Goal: Transaction & Acquisition: Purchase product/service

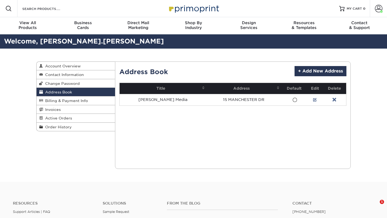
click at [113, 60] on div "Address Book Account Overview Contact Information Change Password Address Book …" at bounding box center [193, 115] width 323 height 133
click at [80, 27] on div "Business Cards" at bounding box center [82, 25] width 55 height 10
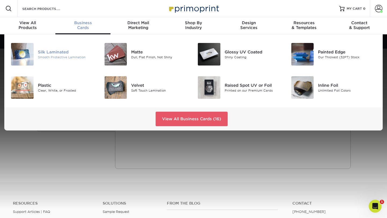
click at [65, 48] on div "Silk Laminated Smooth Protective Lamination" at bounding box center [69, 54] width 62 height 23
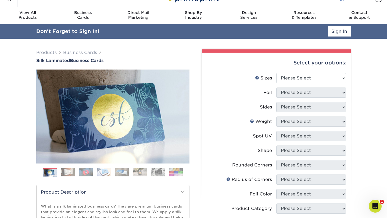
scroll to position [7, 0]
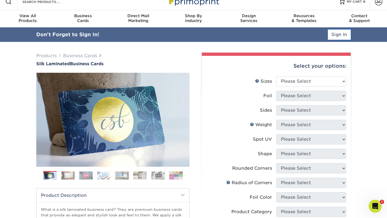
click at [347, 35] on link "Sign In" at bounding box center [339, 35] width 23 height 10
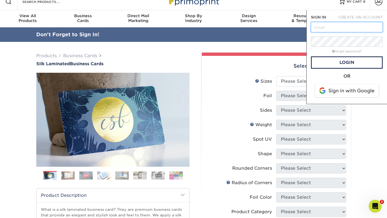
click at [338, 28] on input "text" at bounding box center [347, 27] width 72 height 10
type input "jenna.daniel@alongi.com"
click at [339, 89] on span at bounding box center [347, 91] width 69 height 14
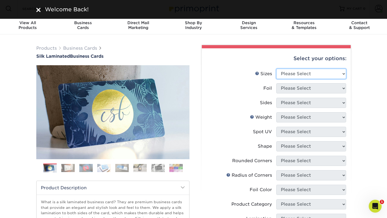
click at [315, 72] on select "Please Select 1.5" x 3.5" - Mini 1.75" x 3.5" - Mini 2" x 2" - Square 2" x 3" -…" at bounding box center [311, 74] width 70 height 10
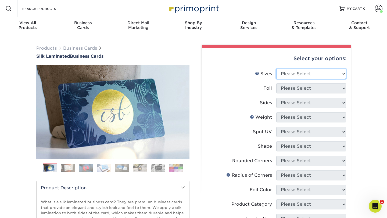
select select "2.00x3.50"
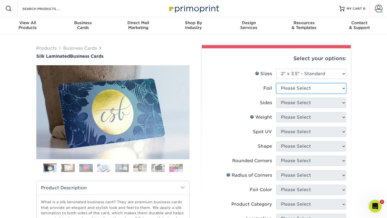
click at [309, 90] on select "Please Select Yes No" at bounding box center [311, 88] width 70 height 10
select select "0"
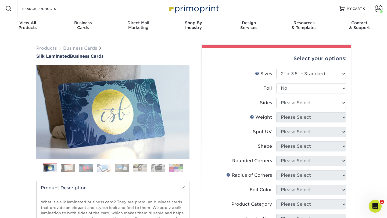
click at [306, 108] on li "Sides Please Select Print Both Sides Print Front Only" at bounding box center [276, 105] width 140 height 15
click at [304, 105] on select "Please Select Print Both Sides Print Front Only" at bounding box center [311, 103] width 70 height 10
select select "13abbda7-1d64-4f25-8bb2-c179b224825d"
click at [304, 116] on select "Please Select 16PT" at bounding box center [311, 117] width 70 height 10
select select "16PT"
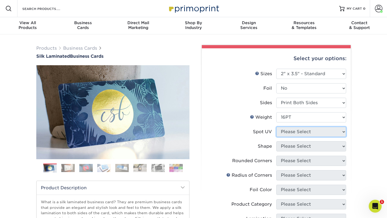
click at [302, 135] on select "Please Select No Spot UV Front and Back (Both Sides) Front Only Back Only" at bounding box center [311, 132] width 70 height 10
select select "0"
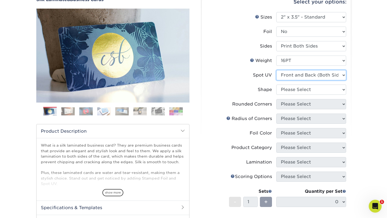
scroll to position [60, 0]
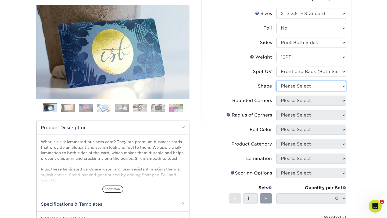
click at [304, 86] on select "Please Select Standard" at bounding box center [311, 86] width 70 height 10
select select "standard"
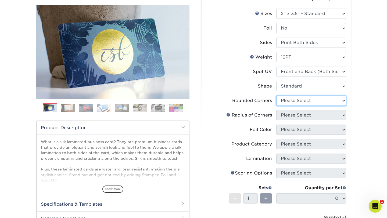
click at [305, 101] on select "Please Select Yes - Round 2 Corners Yes - Round 4 Corners No" at bounding box center [311, 101] width 70 height 10
select select "0"
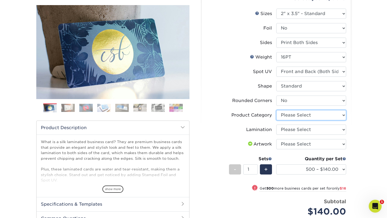
click at [307, 115] on select "Please Select Business Cards" at bounding box center [311, 115] width 70 height 10
select select "3b5148f1-0588-4f88-a218-97bcfdce65c1"
click at [307, 130] on select "Please Select Silk" at bounding box center [311, 130] width 70 height 10
select select "ccacb42f-45f7-42d3-bbd3-7c8421cf37f0"
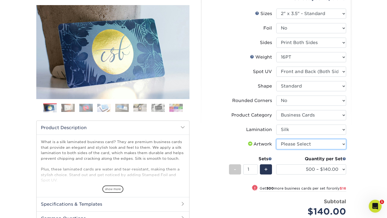
click at [306, 146] on select "Please Select I will upload files I need a design - $100" at bounding box center [311, 144] width 70 height 10
select select "upload"
click at [264, 173] on span "+" at bounding box center [265, 170] width 3 height 8
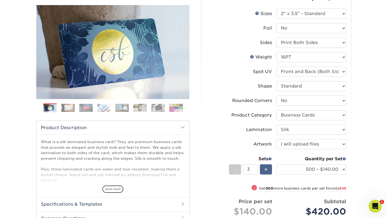
click at [264, 173] on span "+" at bounding box center [265, 170] width 3 height 8
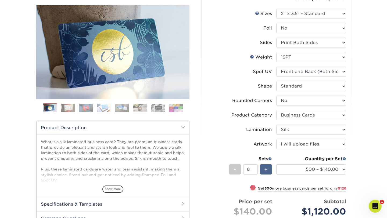
click at [264, 173] on span "+" at bounding box center [265, 170] width 3 height 8
type input "9"
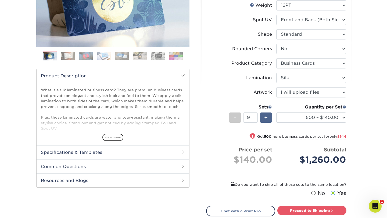
scroll to position [139, 0]
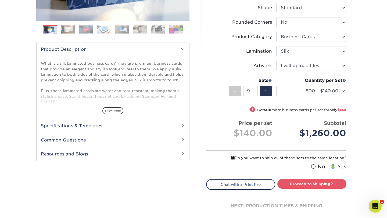
click at [316, 165] on label "No" at bounding box center [317, 167] width 15 height 8
click at [0, 0] on input "No" at bounding box center [0, 0] width 0 height 0
click at [303, 187] on link "Proceed to Shipping" at bounding box center [311, 184] width 69 height 10
type input "Set 1"
select select "a02e7c76-bdf4-4cc9-8b1d-1aa03151ab1e"
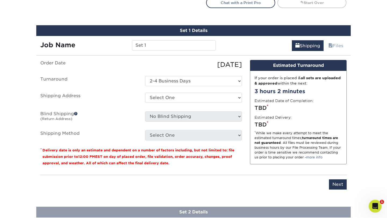
scroll to position [332, 0]
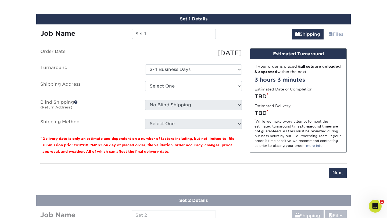
click at [174, 26] on div "Job Name Set 1" at bounding box center [128, 31] width 184 height 15
click at [174, 30] on input "Set 1" at bounding box center [174, 34] width 84 height 10
click at [174, 32] on input "Set 1" at bounding box center [174, 34] width 84 height 10
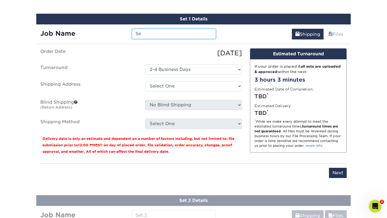
type input "S"
type input "Phil"
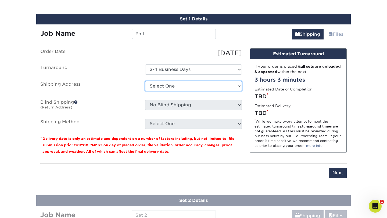
click at [157, 86] on select "Select One Alongi Media + Add New Address" at bounding box center [193, 86] width 97 height 10
select select "286363"
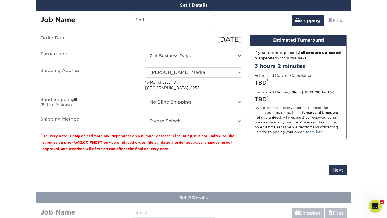
scroll to position [349, 0]
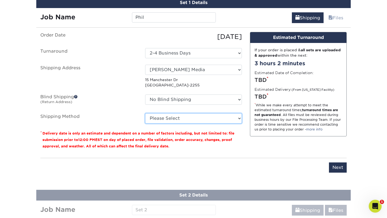
click at [225, 118] on select "Please Select Ground Shipping (+$8.96) 3 Day Shipping Service (+$20.06) 2 Day A…" at bounding box center [193, 118] width 97 height 10
select select "03"
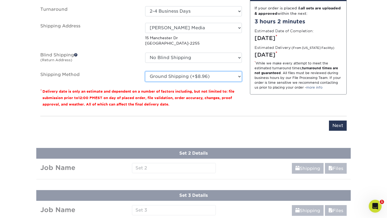
scroll to position [393, 0]
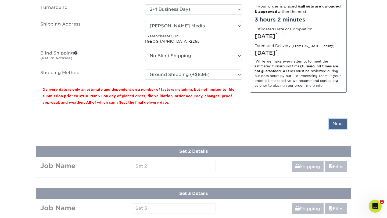
click at [337, 125] on input "Next" at bounding box center [338, 124] width 18 height 10
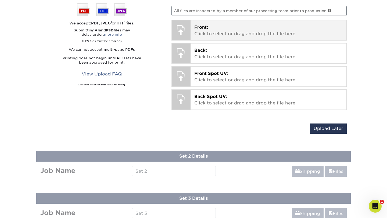
click at [221, 36] on p "Front: Click to select or drag and drop the file here." at bounding box center [268, 30] width 149 height 13
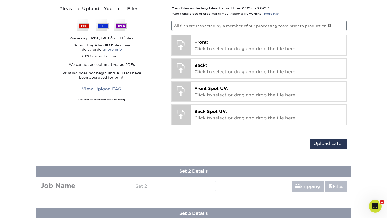
scroll to position [377, 0]
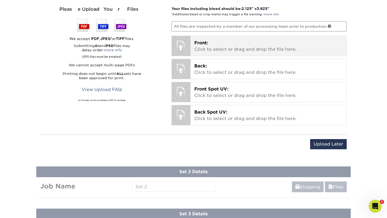
click at [286, 41] on p "Front: Click to select or drag and drop the file here." at bounding box center [268, 46] width 149 height 13
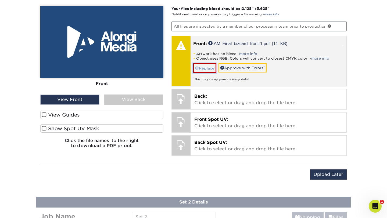
click at [205, 65] on link "Replace" at bounding box center [204, 67] width 23 height 9
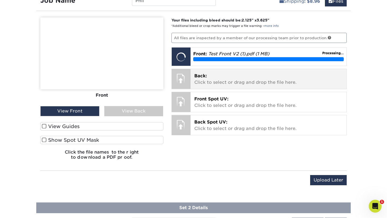
scroll to position [361, 0]
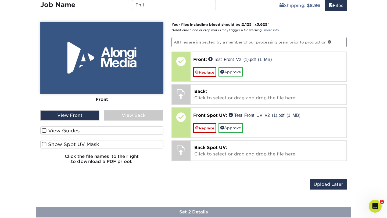
click at [80, 113] on div "View Front" at bounding box center [69, 116] width 59 height 10
click at [82, 116] on div "View Front" at bounding box center [69, 116] width 59 height 10
click at [77, 132] on label "View Guides" at bounding box center [101, 131] width 123 height 8
click at [0, 0] on input "View Guides" at bounding box center [0, 0] width 0 height 0
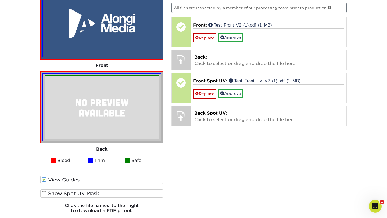
scroll to position [401, 0]
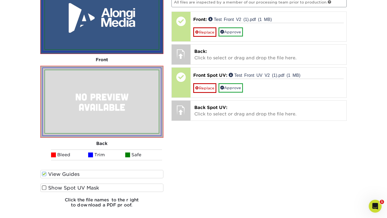
click at [76, 185] on label "Show Spot UV Mask" at bounding box center [101, 188] width 123 height 8
click at [0, 0] on input "Show Spot UV Mask" at bounding box center [0, 0] width 0 height 0
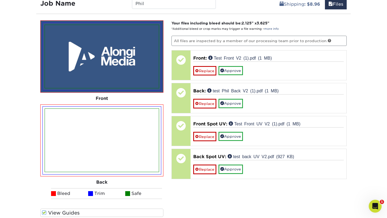
scroll to position [384, 0]
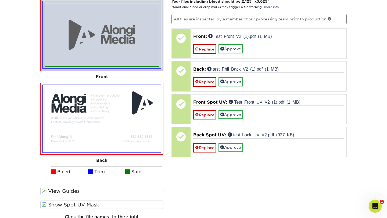
click at [86, 194] on label "View Guides" at bounding box center [101, 191] width 123 height 8
click at [0, 0] on input "View Guides" at bounding box center [0, 0] width 0 height 0
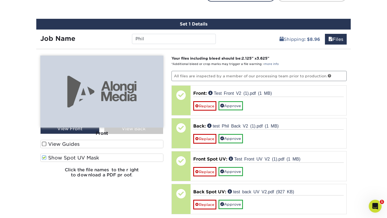
scroll to position [331, 0]
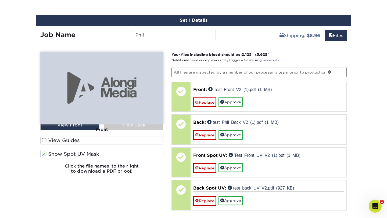
click at [85, 143] on label "View Guides" at bounding box center [101, 140] width 123 height 8
click at [0, 0] on input "View Guides" at bounding box center [0, 0] width 0 height 0
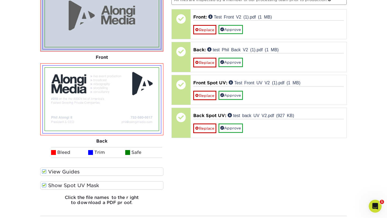
scroll to position [404, 0]
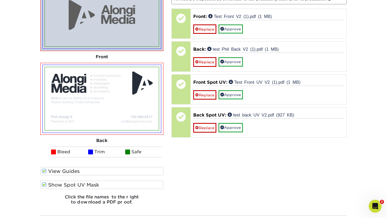
click at [83, 186] on label "Show Spot UV Mask" at bounding box center [101, 185] width 123 height 8
click at [0, 0] on input "Show Spot UV Mask" at bounding box center [0, 0] width 0 height 0
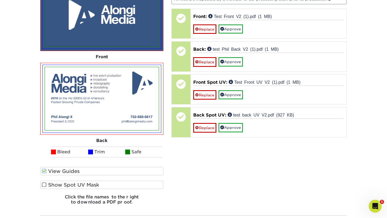
click at [83, 186] on label "Show Spot UV Mask" at bounding box center [101, 185] width 123 height 8
click at [0, 0] on input "Show Spot UV Mask" at bounding box center [0, 0] width 0 height 0
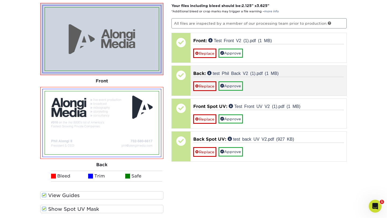
scroll to position [379, 0]
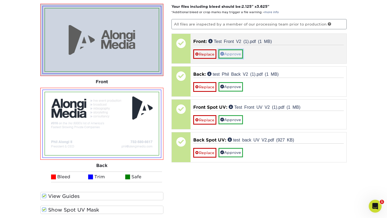
click at [235, 51] on link "Approve" at bounding box center [231, 53] width 24 height 9
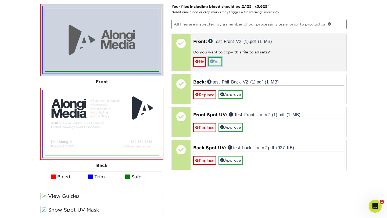
click at [221, 63] on link "Yes" at bounding box center [215, 61] width 14 height 9
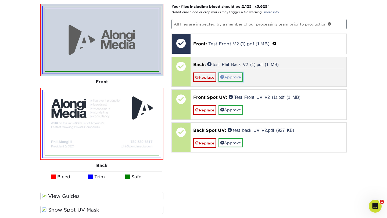
click at [227, 77] on link "Approve" at bounding box center [231, 77] width 24 height 9
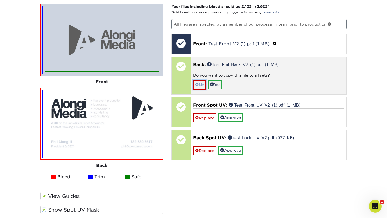
click at [202, 86] on link "No" at bounding box center [199, 84] width 13 height 9
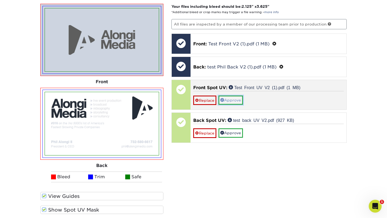
click at [229, 100] on link "Approve" at bounding box center [231, 100] width 24 height 9
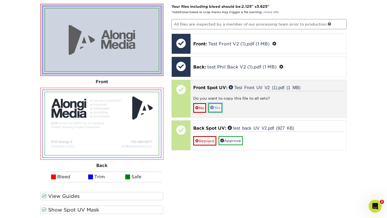
click at [215, 108] on link "Yes" at bounding box center [215, 107] width 14 height 9
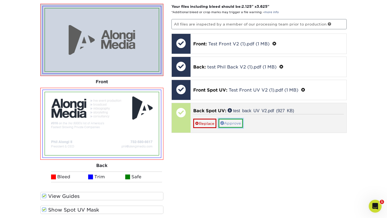
click at [225, 122] on link "Approve" at bounding box center [231, 123] width 24 height 9
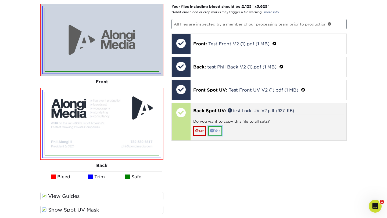
click at [220, 131] on link "Yes" at bounding box center [215, 130] width 14 height 9
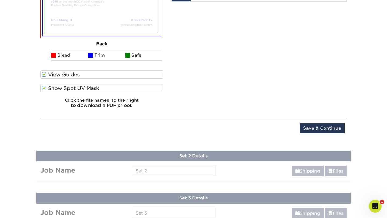
scroll to position [501, 0]
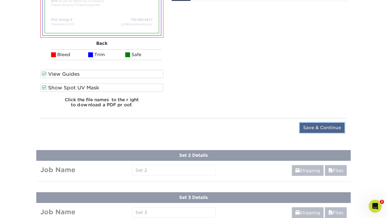
click at [327, 129] on input "Save & Continue" at bounding box center [322, 128] width 45 height 10
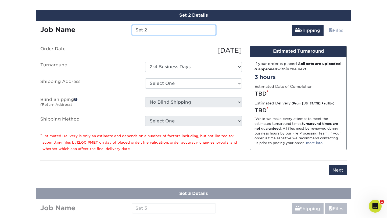
scroll to position [375, 0]
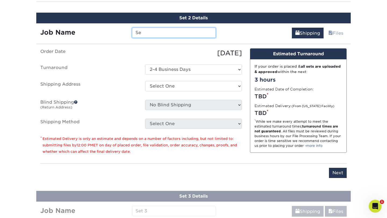
type input "S"
type input "[PERSON_NAME]"
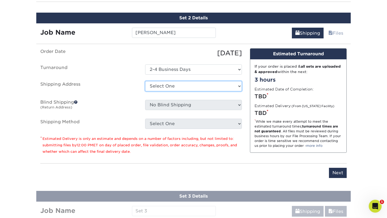
click at [166, 88] on select "Select One Alongi Media + Add New Address" at bounding box center [193, 86] width 97 height 10
select select "286363"
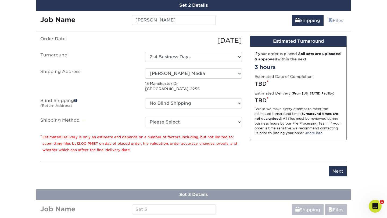
scroll to position [390, 0]
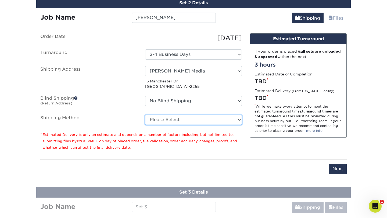
click at [181, 121] on select "Please Select Ground Shipping (+$8.96) 3 Day Shipping Service (+$20.06) 2 Day A…" at bounding box center [193, 120] width 97 height 10
select select "03"
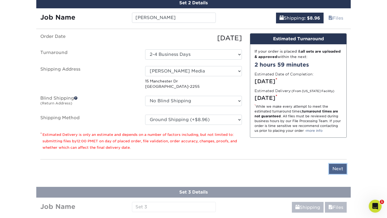
click at [337, 167] on input "Next" at bounding box center [338, 169] width 18 height 10
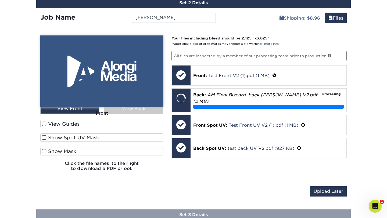
click at [92, 121] on label "View Guides" at bounding box center [101, 124] width 123 height 8
click at [0, 0] on input "View Guides" at bounding box center [0, 0] width 0 height 0
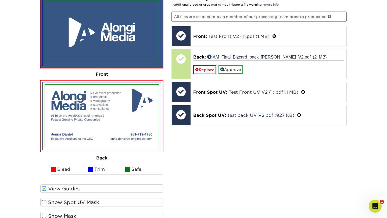
scroll to position [430, 0]
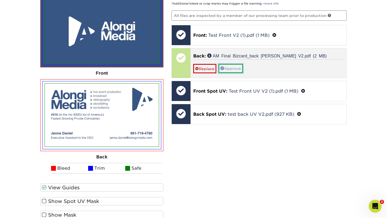
click at [232, 69] on link "Approve" at bounding box center [231, 68] width 24 height 9
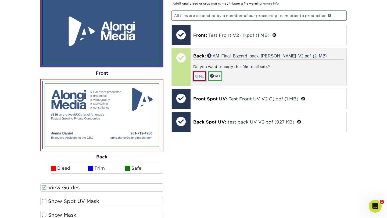
click at [199, 78] on link "No" at bounding box center [199, 76] width 13 height 9
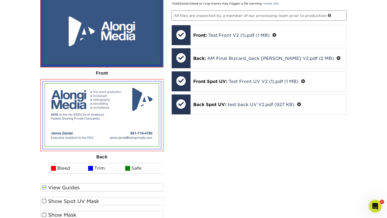
click at [88, 202] on label "Show Spot UV Mask" at bounding box center [101, 201] width 123 height 8
click at [0, 0] on input "Show Spot UV Mask" at bounding box center [0, 0] width 0 height 0
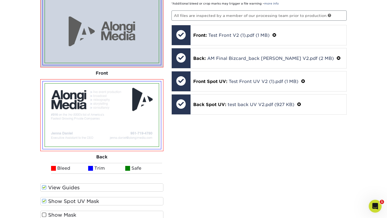
click at [88, 202] on label "Show Spot UV Mask" at bounding box center [101, 201] width 123 height 8
click at [0, 0] on input "Show Spot UV Mask" at bounding box center [0, 0] width 0 height 0
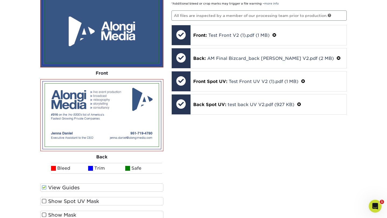
click at [88, 202] on label "Show Spot UV Mask" at bounding box center [101, 201] width 123 height 8
click at [0, 0] on input "Show Spot UV Mask" at bounding box center [0, 0] width 0 height 0
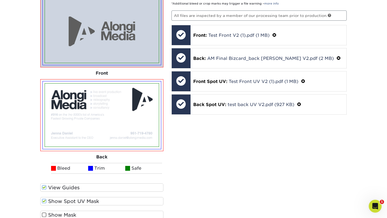
click at [88, 202] on label "Show Spot UV Mask" at bounding box center [101, 201] width 123 height 8
click at [0, 0] on input "Show Spot UV Mask" at bounding box center [0, 0] width 0 height 0
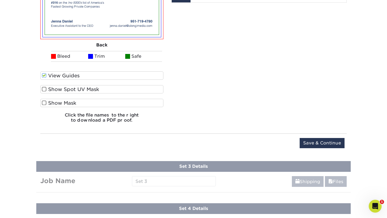
scroll to position [544, 0]
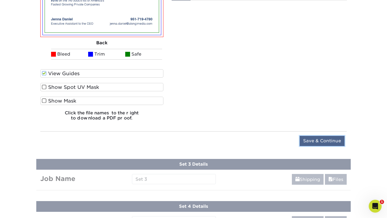
click at [316, 142] on input "Save & Continue" at bounding box center [322, 141] width 45 height 10
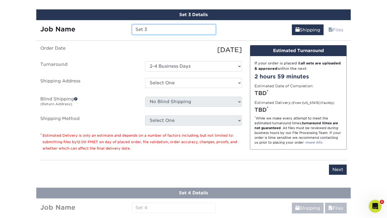
scroll to position [416, 0]
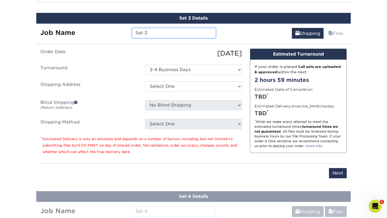
click at [201, 28] on input "Set 3" at bounding box center [174, 33] width 84 height 10
click at [201, 30] on input "Set 3" at bounding box center [174, 33] width 84 height 10
type input "S"
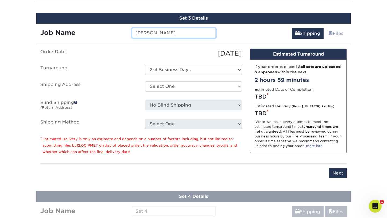
type input "[PERSON_NAME]"
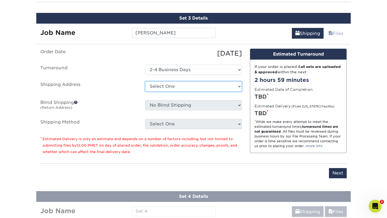
click at [179, 90] on select "Select One Alongi Media + Add New Address" at bounding box center [193, 86] width 97 height 10
select select "286363"
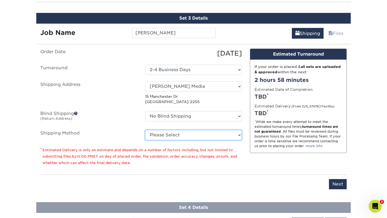
click at [166, 136] on select "Please Select Ground Shipping (+$8.96) 3 Day Shipping Service (+$20.06) 2 Day A…" at bounding box center [193, 135] width 97 height 10
select select "03"
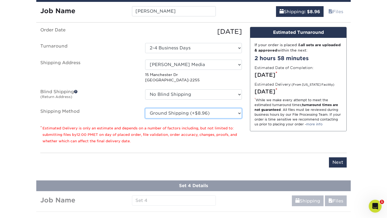
scroll to position [444, 0]
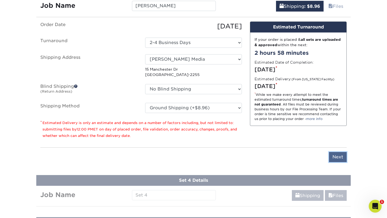
click at [337, 156] on input "Next" at bounding box center [338, 157] width 18 height 10
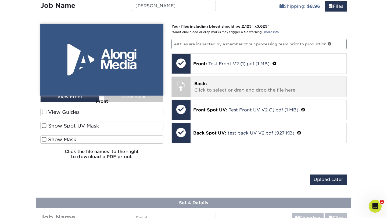
click at [272, 90] on p "Back: Click to select or drag and drop the file here." at bounding box center [268, 87] width 149 height 13
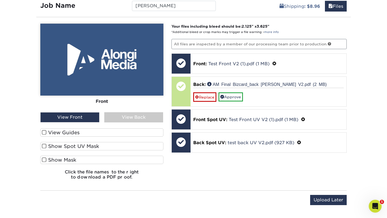
click at [98, 136] on label "View Guides" at bounding box center [101, 133] width 123 height 8
click at [0, 0] on input "View Guides" at bounding box center [0, 0] width 0 height 0
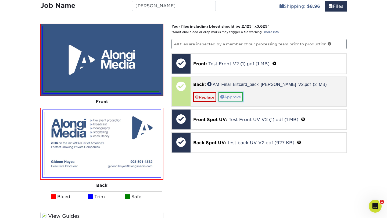
click at [243, 98] on link "Approve" at bounding box center [231, 96] width 24 height 9
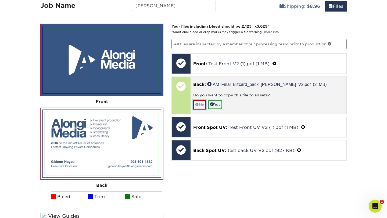
click at [201, 105] on link "No" at bounding box center [199, 104] width 13 height 9
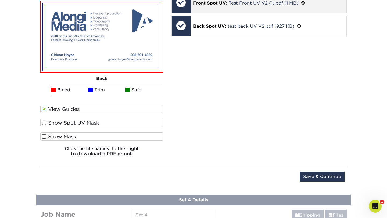
scroll to position [552, 0]
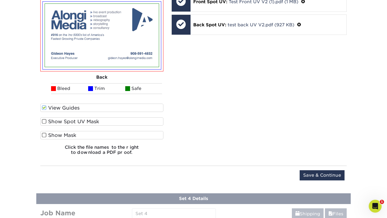
click at [146, 123] on label "Show Spot UV Mask" at bounding box center [101, 121] width 123 height 8
click at [0, 0] on input "Show Spot UV Mask" at bounding box center [0, 0] width 0 height 0
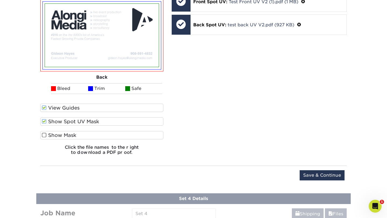
click at [146, 123] on label "Show Spot UV Mask" at bounding box center [101, 121] width 123 height 8
click at [0, 0] on input "Show Spot UV Mask" at bounding box center [0, 0] width 0 height 0
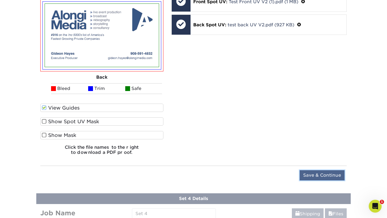
click at [325, 179] on input "Save & Continue" at bounding box center [322, 175] width 45 height 10
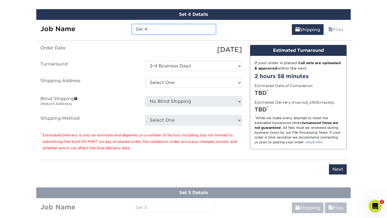
scroll to position [459, 0]
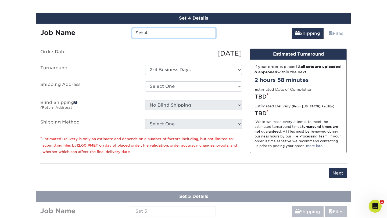
click at [198, 30] on input "Set 4" at bounding box center [174, 33] width 84 height 10
type input "[PERSON_NAME]"
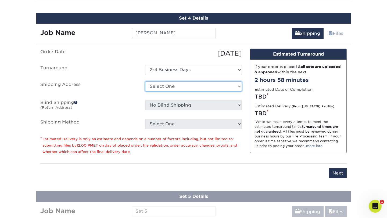
click at [170, 82] on select "Select One Alongi Media + Add New Address" at bounding box center [193, 86] width 97 height 10
select select "286363"
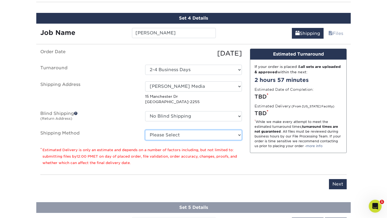
click at [186, 136] on select "Please Select Ground Shipping (+$8.96) 3 Day Shipping Service (+$20.06) 2 Day A…" at bounding box center [193, 135] width 97 height 10
select select "03"
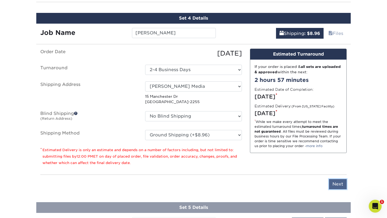
click at [340, 185] on input "Next" at bounding box center [338, 184] width 18 height 10
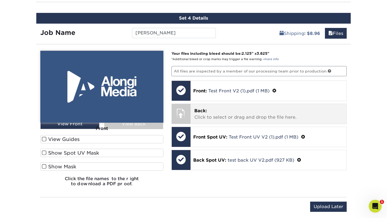
click at [255, 108] on p "Back: Click to select or drag and drop the file here." at bounding box center [268, 114] width 149 height 13
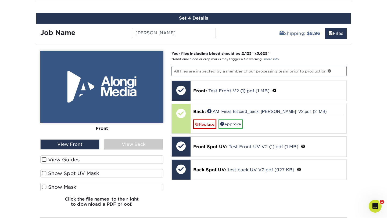
click at [90, 144] on div "View Front" at bounding box center [69, 145] width 59 height 10
click at [126, 145] on div "View Back" at bounding box center [133, 145] width 59 height 10
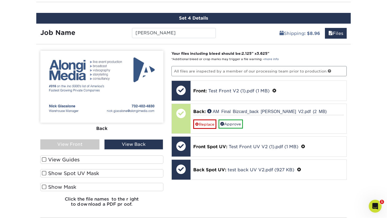
click at [126, 145] on div "View Back" at bounding box center [133, 145] width 59 height 10
click at [92, 150] on div "Front Back View Front View Back Front Back" at bounding box center [101, 131] width 123 height 161
click at [91, 146] on div "View Front" at bounding box center [69, 145] width 59 height 10
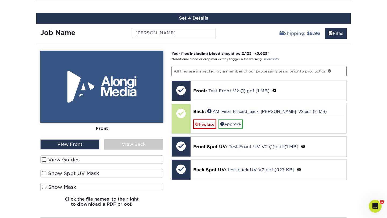
click at [116, 143] on div "View Back" at bounding box center [133, 145] width 59 height 10
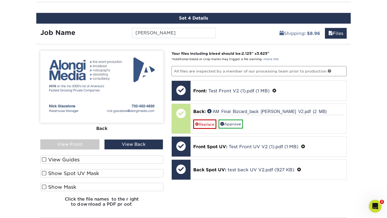
click at [137, 161] on label "View Guides" at bounding box center [101, 160] width 123 height 8
click at [0, 0] on input "View Guides" at bounding box center [0, 0] width 0 height 0
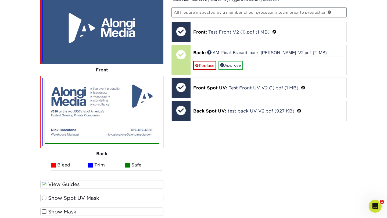
scroll to position [530, 0]
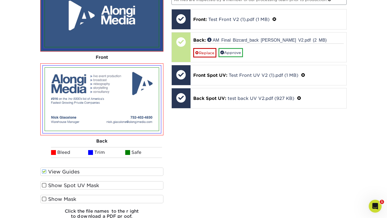
click at [132, 184] on label "Show Spot UV Mask" at bounding box center [101, 185] width 123 height 8
click at [0, 0] on input "Show Spot UV Mask" at bounding box center [0, 0] width 0 height 0
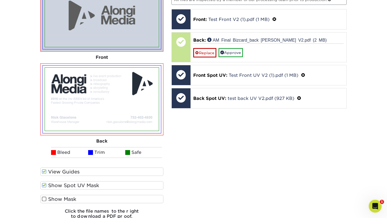
click at [132, 184] on label "Show Spot UV Mask" at bounding box center [101, 185] width 123 height 8
click at [0, 0] on input "Show Spot UV Mask" at bounding box center [0, 0] width 0 height 0
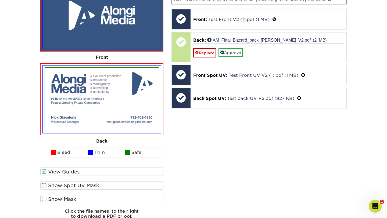
click at [130, 175] on label "View Guides" at bounding box center [101, 172] width 123 height 8
click at [0, 0] on input "View Guides" at bounding box center [0, 0] width 0 height 0
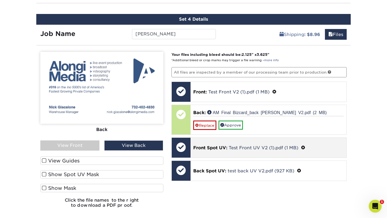
scroll to position [458, 0]
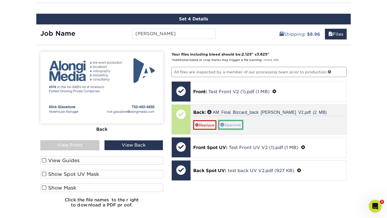
click at [227, 125] on link "Approve" at bounding box center [231, 124] width 24 height 9
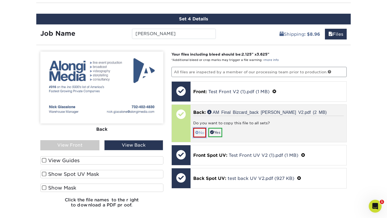
click at [197, 135] on link "No" at bounding box center [199, 132] width 13 height 9
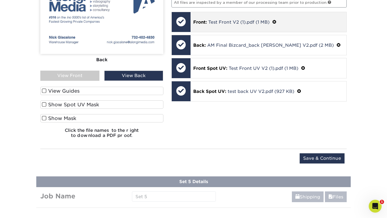
scroll to position [537, 0]
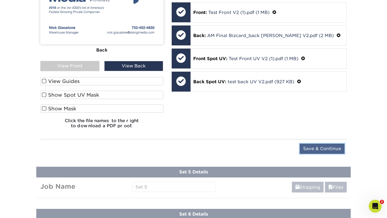
click at [316, 149] on input "Save & Continue" at bounding box center [322, 149] width 45 height 10
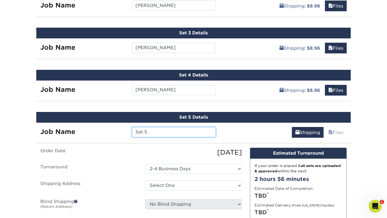
scroll to position [403, 0]
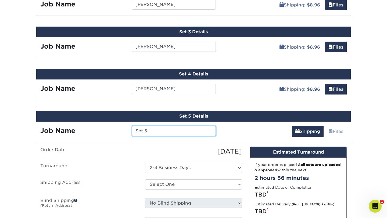
click at [187, 131] on input "Set 5" at bounding box center [174, 131] width 84 height 10
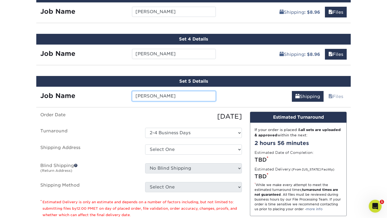
scroll to position [440, 0]
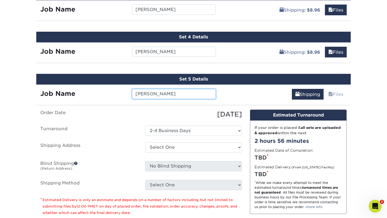
type input "[PERSON_NAME]"
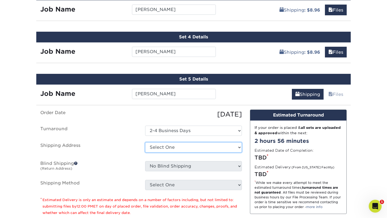
click at [163, 146] on select "Select One Alongi Media + Add New Address" at bounding box center [193, 148] width 97 height 10
select select "newaddress"
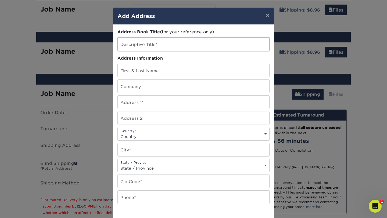
click at [175, 45] on input "text" at bounding box center [194, 44] width 152 height 13
type input "[PERSON_NAME]"
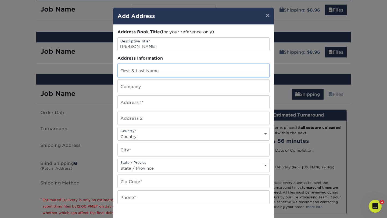
click at [171, 68] on input "text" at bounding box center [194, 70] width 152 height 13
type input "[PERSON_NAME]"
click at [160, 84] on input "text" at bounding box center [194, 86] width 152 height 13
click at [161, 84] on input "text" at bounding box center [194, 86] width 152 height 13
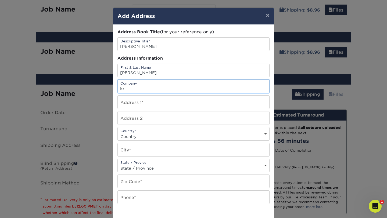
type input "l"
type input "[PERSON_NAME] Media"
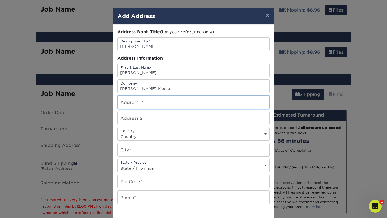
click at [136, 100] on input "text" at bounding box center [194, 102] width 152 height 13
paste input "[STREET_ADDRESS]"
type input "[STREET_ADDRESS]"
click at [190, 117] on input "text" at bounding box center [194, 118] width 152 height 13
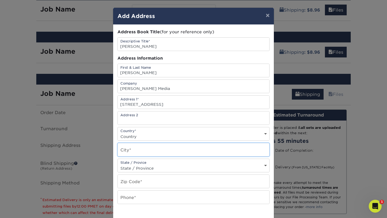
click at [133, 152] on input "text" at bounding box center [194, 149] width 152 height 13
type input "Arlington"
click at [125, 166] on select "State / Province Alabama Alaska Arizona Arkansas California Colorado Connecticu…" at bounding box center [194, 169] width 152 height 8
click at [175, 161] on div "State / Provice State / Province Alabama Alaska Arizona Arkansas California Col…" at bounding box center [193, 166] width 152 height 14
click at [174, 166] on select "State / Province Alabama Alaska Arizona Arkansas California Colorado Connecticu…" at bounding box center [194, 169] width 152 height 8
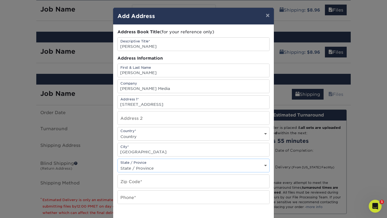
select select "VA"
click at [140, 180] on input "text" at bounding box center [194, 181] width 152 height 13
paste input "[GEOGRAPHIC_DATA]"
drag, startPoint x: 149, startPoint y: 183, endPoint x: 114, endPoint y: 181, distance: 34.7
click at [114, 181] on div "Address Book Title (for your reference only) Descriptive Title* Tony Capra Addr…" at bounding box center [193, 145] width 161 height 241
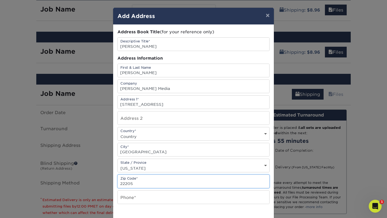
type input "22205"
click at [127, 194] on input "text" at bounding box center [194, 197] width 152 height 13
paste input "(202)-236-8294"
type input "(202)-236-8294"
click at [185, 134] on select "Country United States Canada ----------------------------- Afghanistan Albania …" at bounding box center [194, 137] width 152 height 8
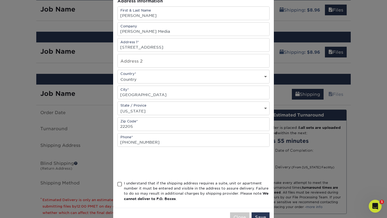
scroll to position [60, 0]
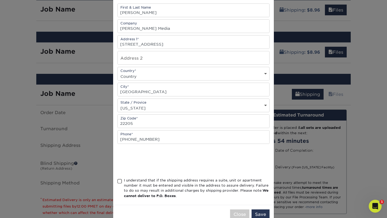
click at [139, 183] on div "I understand that if the shipping address requires a suite, unit or apartment n…" at bounding box center [197, 188] width 146 height 21
click at [0, 0] on input "I understand that if the shipping address requires a suite, unit or apartment n…" at bounding box center [0, 0] width 0 height 0
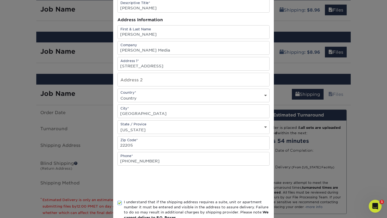
scroll to position [39, 0]
click at [178, 98] on select "Country United States Canada ----------------------------- Afghanistan Albania …" at bounding box center [194, 98] width 152 height 8
select select "US"
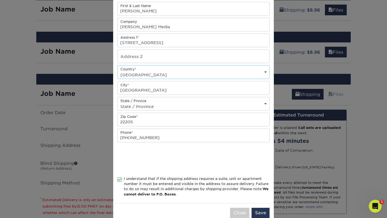
scroll to position [74, 0]
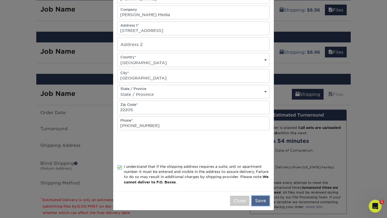
click at [261, 202] on button "Save" at bounding box center [261, 201] width 18 height 10
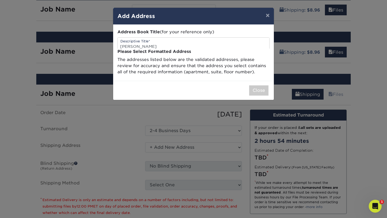
scroll to position [0, 0]
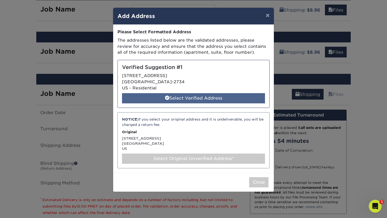
click at [254, 99] on div "Select Verified Address" at bounding box center [193, 98] width 143 height 10
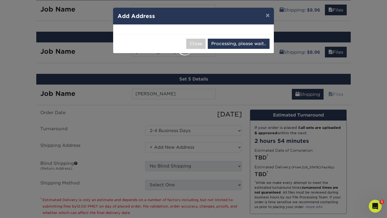
select select "286374"
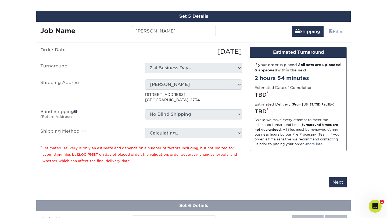
scroll to position [504, 0]
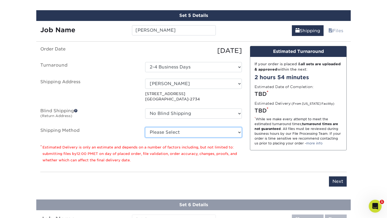
click at [209, 133] on select "Please Select Ground Shipping (+$8.96) 3 Day Shipping Service (+$20.06) 2 Day A…" at bounding box center [193, 132] width 97 height 10
select select "03"
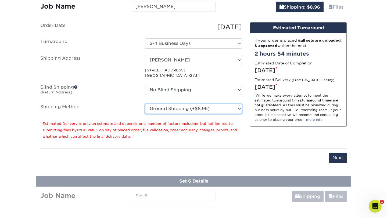
scroll to position [532, 0]
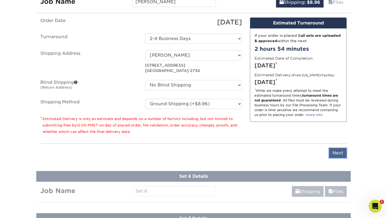
click at [339, 150] on input "Next" at bounding box center [338, 153] width 18 height 10
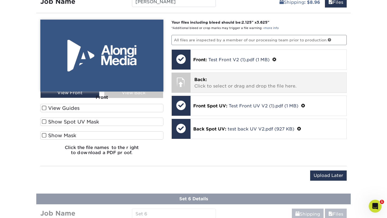
click at [226, 80] on p "Back: Click to select or drag and drop the file here." at bounding box center [268, 83] width 149 height 13
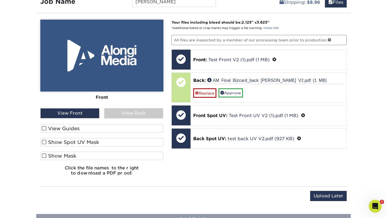
click at [92, 117] on div "View Front" at bounding box center [69, 113] width 59 height 10
click at [90, 114] on div "View Front" at bounding box center [69, 113] width 59 height 10
click at [118, 114] on div "View Back" at bounding box center [133, 113] width 59 height 10
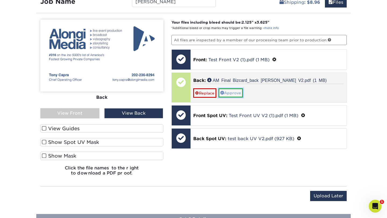
click at [235, 94] on link "Approve" at bounding box center [231, 92] width 24 height 9
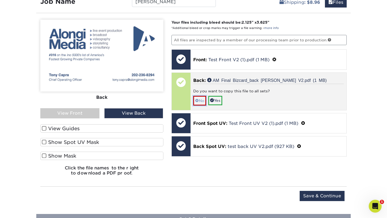
click at [201, 99] on link "No" at bounding box center [199, 100] width 13 height 9
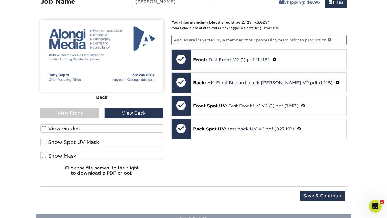
click at [122, 127] on label "View Guides" at bounding box center [101, 128] width 123 height 8
click at [0, 0] on input "View Guides" at bounding box center [0, 0] width 0 height 0
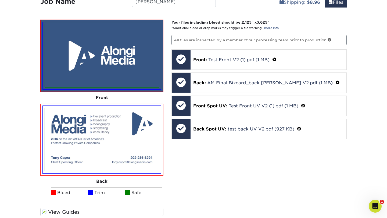
scroll to position [633, 0]
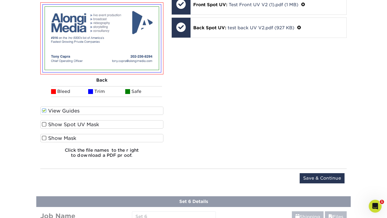
click at [120, 123] on label "Show Spot UV Mask" at bounding box center [101, 124] width 123 height 8
click at [0, 0] on input "Show Spot UV Mask" at bounding box center [0, 0] width 0 height 0
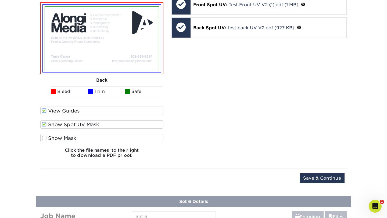
click at [120, 123] on label "Show Spot UV Mask" at bounding box center [101, 124] width 123 height 8
click at [0, 0] on input "Show Spot UV Mask" at bounding box center [0, 0] width 0 height 0
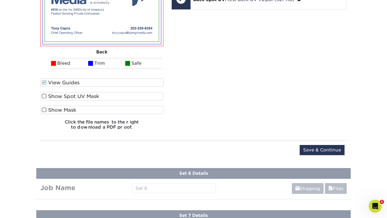
scroll to position [685, 0]
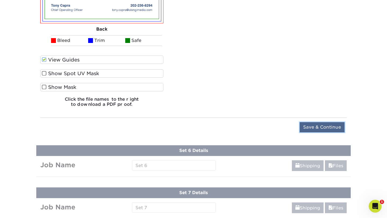
click at [312, 128] on input "Save & Continue" at bounding box center [322, 127] width 45 height 10
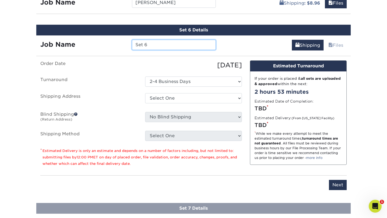
scroll to position [526, 0]
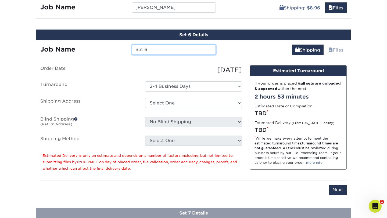
click at [212, 45] on input "Set 6" at bounding box center [174, 50] width 84 height 10
click at [207, 45] on input "Set 6" at bounding box center [174, 50] width 84 height 10
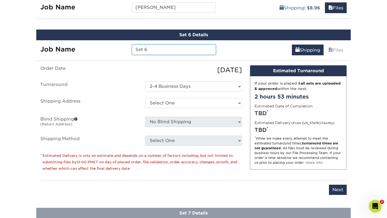
click at [207, 45] on input "Set 6" at bounding box center [174, 50] width 84 height 10
type input "[PERSON_NAME]"
click at [159, 70] on div "09/26/2025" at bounding box center [193, 70] width 105 height 10
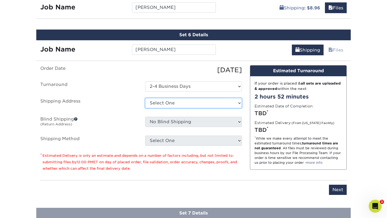
click at [162, 99] on select "Select One Alongi Media + Add New Address" at bounding box center [193, 103] width 97 height 10
select select "newaddress"
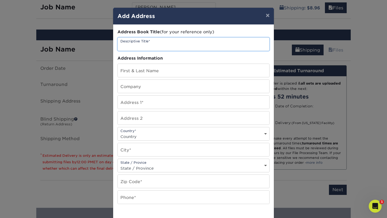
click at [169, 45] on input "text" at bounding box center [194, 44] width 152 height 13
type input "[PERSON_NAME]"
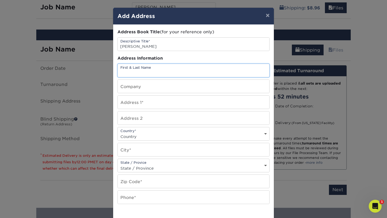
click at [163, 70] on input "text" at bounding box center [194, 70] width 152 height 13
type input "[PERSON_NAME]"
click at [169, 86] on input "text" at bounding box center [194, 86] width 152 height 13
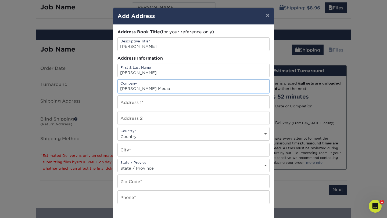
type input "[PERSON_NAME] Media"
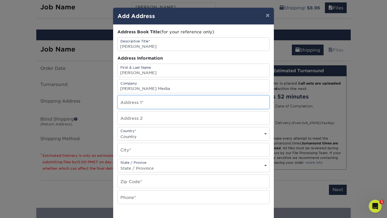
click at [132, 105] on input "text" at bounding box center [194, 102] width 152 height 13
paste input "1865 N Fuller Ave"
type input "[STREET_ADDRESS][PERSON_NAME]"
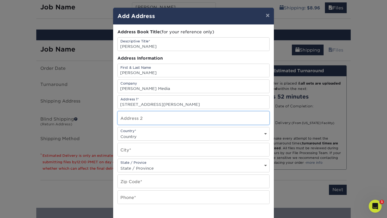
click at [177, 119] on input "text" at bounding box center [194, 118] width 152 height 13
click at [192, 119] on input "text" at bounding box center [194, 118] width 152 height 13
click at [211, 96] on input "[STREET_ADDRESS][PERSON_NAME]" at bounding box center [194, 102] width 152 height 13
click at [214, 119] on input "text" at bounding box center [194, 118] width 152 height 13
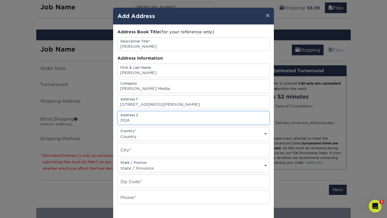
type input "312A"
click at [179, 134] on select "Country United States Canada ----------------------------- Afghanistan Albania …" at bounding box center [194, 137] width 152 height 8
select select "US"
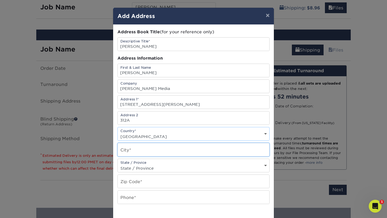
click at [174, 150] on input "text" at bounding box center [194, 149] width 152 height 13
drag, startPoint x: 139, startPoint y: 151, endPoint x: 124, endPoint y: 151, distance: 15.6
click at [124, 151] on input "Los 312A los Angeles" at bounding box center [194, 149] width 152 height 13
click at [125, 152] on input "los Angeles" at bounding box center [194, 149] width 152 height 13
type input "Los Angeles"
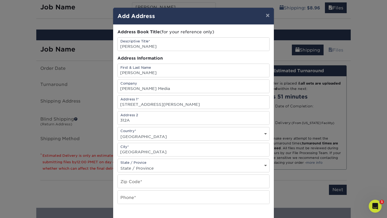
click at [131, 165] on select "State / Province Alabama Alaska Arizona Arkansas California Colorado Connecticu…" at bounding box center [194, 169] width 152 height 8
select select "CA"
click at [143, 181] on input "text" at bounding box center [194, 181] width 152 height 13
click at [121, 157] on div "Address Book Title (for your reference only) Descriptive Title* Cole Roberts Ad…" at bounding box center [193, 145] width 152 height 232
click at [127, 185] on input "text" at bounding box center [194, 181] width 152 height 13
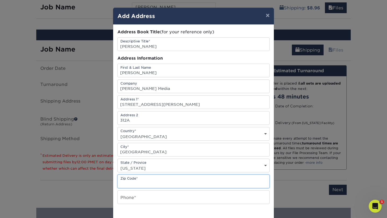
type input "-"
type input "90046"
click at [202, 195] on input "text" at bounding box center [194, 197] width 152 height 13
paste input "(704)-609-8605"
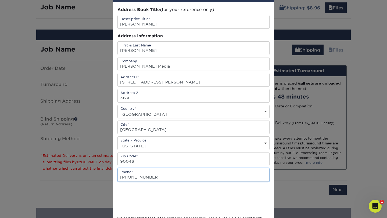
scroll to position [26, 0]
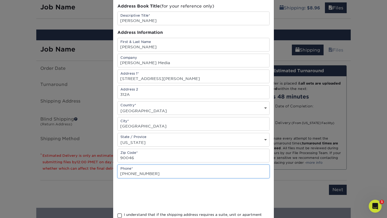
type input "(704)-609-8605"
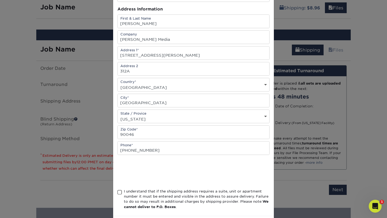
scroll to position [58, 0]
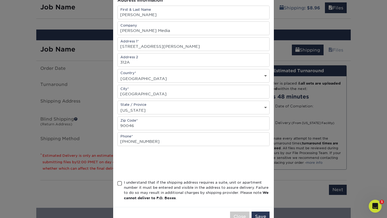
click at [135, 193] on div "I understand that if the shipping address requires a suite, unit or apartment n…" at bounding box center [197, 190] width 146 height 21
click at [0, 0] on input "I understand that if the shipping address requires a suite, unit or apartment n…" at bounding box center [0, 0] width 0 height 0
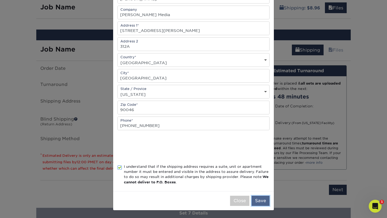
click at [266, 202] on button "Save" at bounding box center [261, 201] width 18 height 10
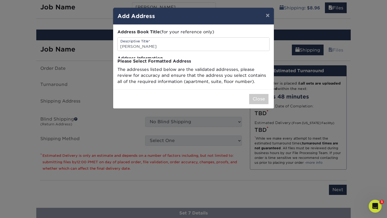
scroll to position [0, 0]
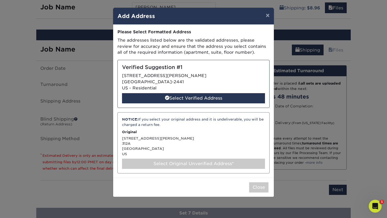
click at [211, 168] on div "Select Original Unverified Address*" at bounding box center [193, 164] width 143 height 10
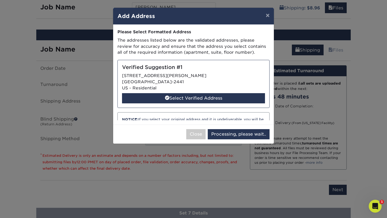
select select "286375"
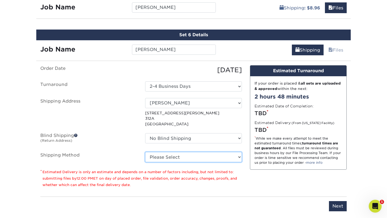
click at [190, 158] on select "Please Select Ground Shipping (+$8.96) 3 Day Shipping Service (+$20.06) 2 Day A…" at bounding box center [193, 157] width 97 height 10
select select "03"
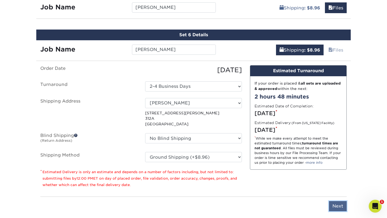
click at [340, 209] on input "Next" at bounding box center [338, 206] width 18 height 10
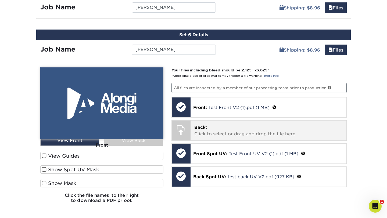
click at [277, 131] on p "Back: Click to select or drag and drop the file here." at bounding box center [268, 130] width 149 height 13
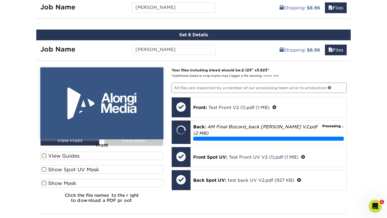
click at [90, 143] on div "Front" at bounding box center [101, 146] width 123 height 12
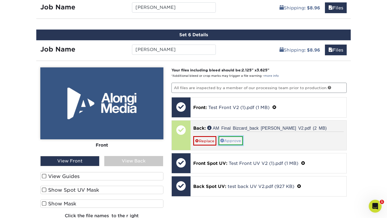
click at [229, 140] on link "Approve" at bounding box center [231, 140] width 24 height 9
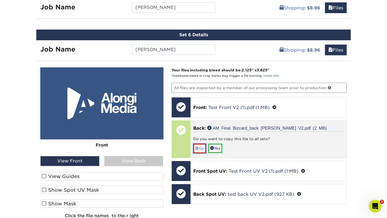
click at [201, 147] on link "No" at bounding box center [199, 148] width 13 height 9
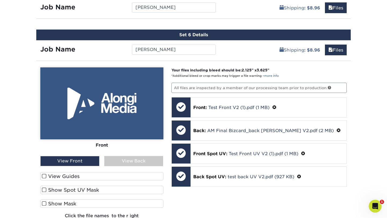
click at [91, 161] on div "View Front" at bounding box center [69, 161] width 59 height 10
click at [85, 161] on div "View Front" at bounding box center [69, 161] width 59 height 10
click at [85, 174] on label "View Guides" at bounding box center [101, 176] width 123 height 8
click at [0, 0] on input "View Guides" at bounding box center [0, 0] width 0 height 0
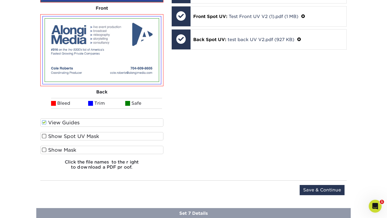
scroll to position [666, 0]
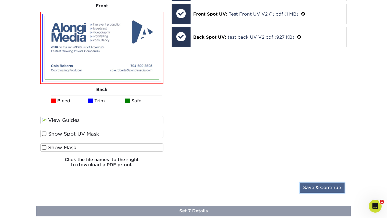
click at [302, 185] on input "Save & Continue" at bounding box center [322, 188] width 45 height 10
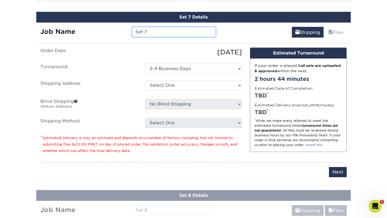
scroll to position [585, 0]
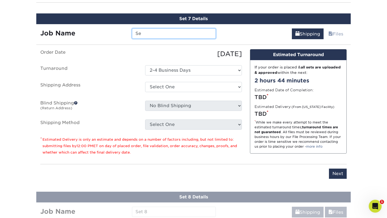
type input "S"
type input "[PERSON_NAME]"
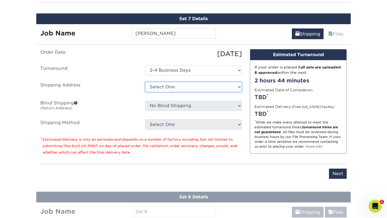
click at [181, 87] on select "Select One Alongi Media + Add New Address" at bounding box center [193, 87] width 97 height 10
select select "newaddress"
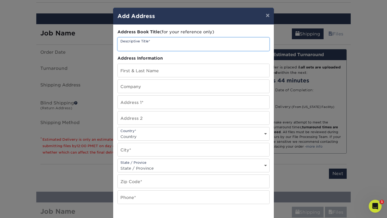
click at [174, 46] on input "text" at bounding box center [194, 44] width 152 height 13
type input "Kaite McGee"
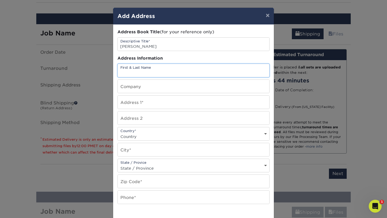
click at [175, 66] on input "text" at bounding box center [194, 70] width 152 height 13
type input "[PERSON_NAME]"
click at [170, 87] on input "text" at bounding box center [194, 86] width 152 height 13
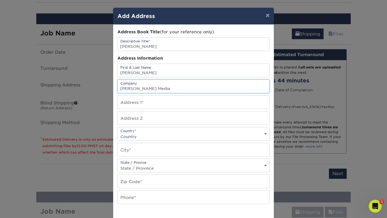
type input "[PERSON_NAME] Media"
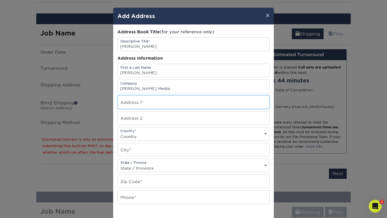
click at [132, 104] on input "text" at bounding box center [194, 102] width 152 height 13
paste input "230 Park Ave Cliffside Park, NJ 07010"
drag, startPoint x: 176, startPoint y: 105, endPoint x: 199, endPoint y: 104, distance: 23.1
click at [199, 104] on input "230 Park Ave Cliffside Park, NJ 07010" at bounding box center [194, 102] width 152 height 13
click at [201, 104] on input "230 Park Ave Cliffside Park, NJ 07010" at bounding box center [194, 102] width 152 height 13
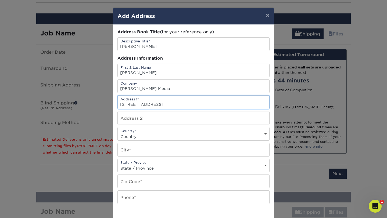
drag, startPoint x: 201, startPoint y: 105, endPoint x: 149, endPoint y: 104, distance: 51.6
click at [149, 104] on input "230 Park Ave Cliffside Park, NJ 07010" at bounding box center [194, 102] width 152 height 13
type input "[STREET_ADDRESS]"
click at [143, 133] on select "Country United States Canada ----------------------------- Afghanistan Albania …" at bounding box center [194, 137] width 152 height 8
select select "US"
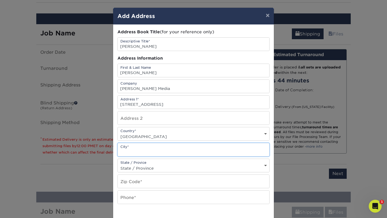
click at [144, 145] on input "text" at bounding box center [194, 149] width 152 height 13
paste input "[GEOGRAPHIC_DATA]"
drag, startPoint x: 147, startPoint y: 152, endPoint x: 167, endPoint y: 152, distance: 20.4
click at [167, 152] on input "[GEOGRAPHIC_DATA]" at bounding box center [194, 149] width 152 height 13
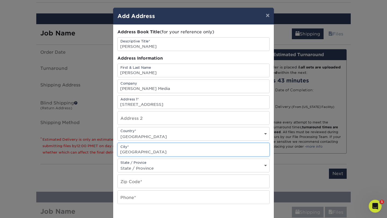
click at [168, 154] on input "Cliffside Park0" at bounding box center [194, 149] width 152 height 13
type input "Cliffside Park"
click at [164, 165] on select "State / Province Alabama Alaska Arizona Arkansas California Colorado Connecticu…" at bounding box center [194, 169] width 152 height 8
select select "NJ"
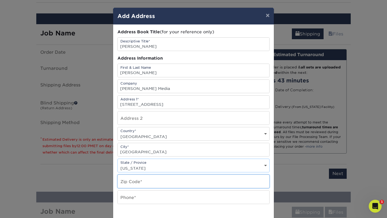
click at [144, 186] on input "text" at bounding box center [194, 181] width 152 height 13
paste input "[GEOGRAPHIC_DATA]"
drag, startPoint x: 157, startPoint y: 184, endPoint x: 120, endPoint y: 186, distance: 36.9
click at [120, 186] on input "[GEOGRAPHIC_DATA]" at bounding box center [194, 181] width 152 height 13
drag, startPoint x: 171, startPoint y: 184, endPoint x: 117, endPoint y: 183, distance: 54.1
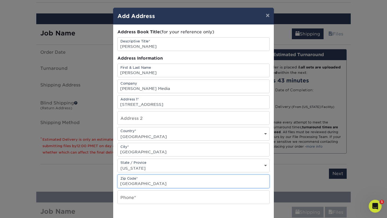
click at [117, 183] on div "Zip Code* Cliffside Park, NJ 07010" at bounding box center [193, 182] width 152 height 14
type input "07010"
click at [124, 196] on input "text" at bounding box center [194, 197] width 152 height 13
paste input "(201)-286-4676"
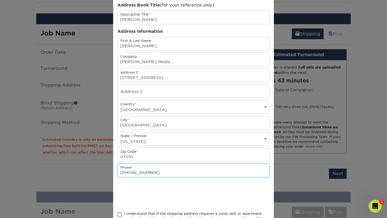
scroll to position [34, 0]
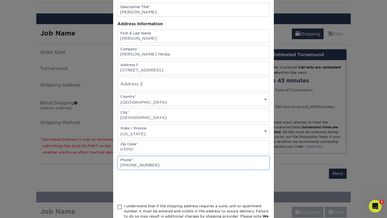
type input "(201)-286-4676"
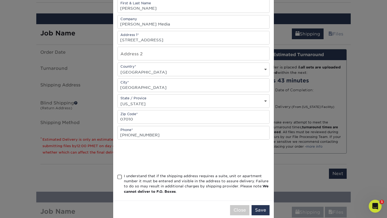
scroll to position [67, 0]
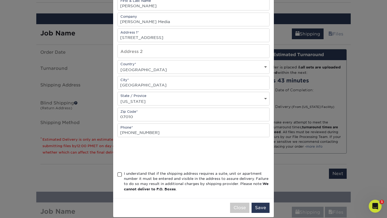
click at [227, 178] on div "I understand that if the shipping address requires a suite, unit or apartment n…" at bounding box center [197, 181] width 146 height 21
click at [0, 0] on input "I understand that if the shipping address requires a suite, unit or apartment n…" at bounding box center [0, 0] width 0 height 0
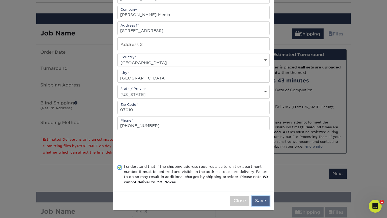
click at [260, 202] on button "Save" at bounding box center [261, 201] width 18 height 10
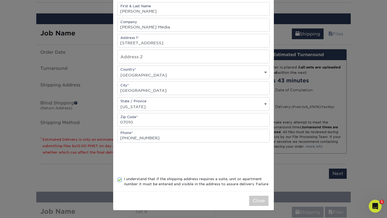
scroll to position [0, 0]
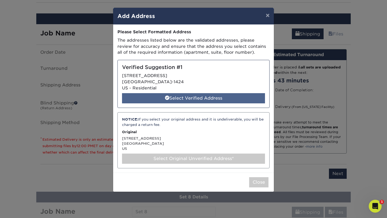
click at [253, 100] on div "Select Verified Address" at bounding box center [193, 98] width 143 height 10
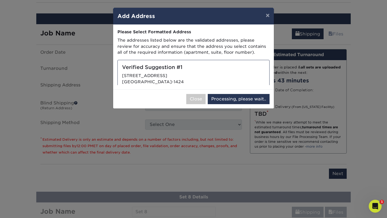
select select "286376"
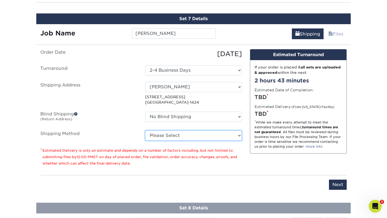
click at [218, 136] on select "Please Select Ground Shipping (+$8.96) 3 Day Shipping Service (+$20.06) 2 Day A…" at bounding box center [193, 136] width 97 height 10
select select "03"
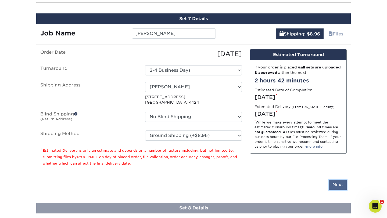
click at [339, 183] on input "Next" at bounding box center [338, 185] width 18 height 10
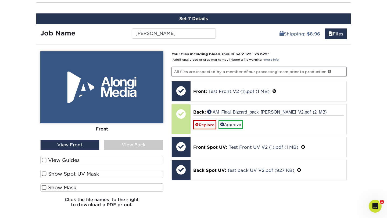
click at [85, 145] on div "View Front" at bounding box center [69, 145] width 59 height 10
click at [126, 145] on div "View Back" at bounding box center [133, 145] width 59 height 10
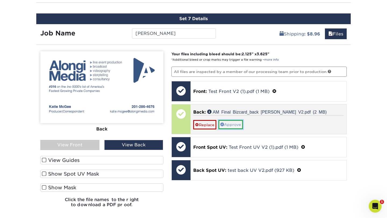
click at [231, 125] on link "Approve" at bounding box center [231, 124] width 24 height 9
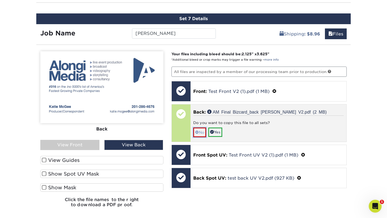
click at [203, 132] on link "No" at bounding box center [199, 132] width 13 height 9
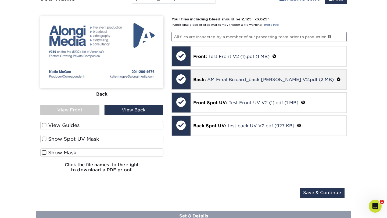
scroll to position [622, 0]
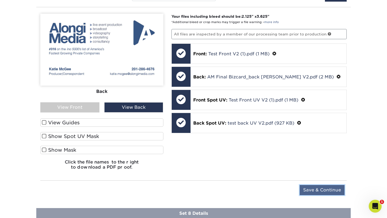
click at [321, 187] on input "Save & Continue" at bounding box center [322, 190] width 45 height 10
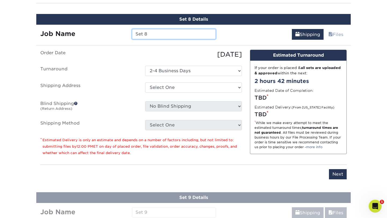
scroll to position [627, 0]
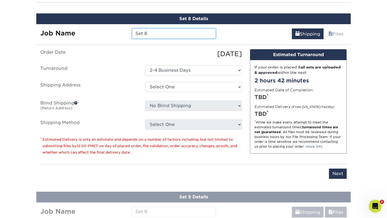
click at [200, 35] on input "Set 8" at bounding box center [174, 34] width 84 height 10
type input "[PERSON_NAME]"
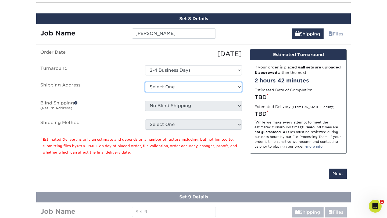
click at [168, 85] on select "Select One Alongi Media + Add New Address" at bounding box center [193, 87] width 97 height 10
select select "newaddress"
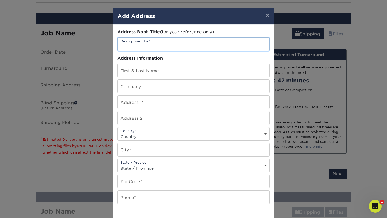
click at [174, 43] on input "text" at bounding box center [194, 44] width 152 height 13
type input "[PERSON_NAME]"
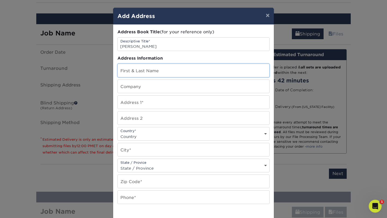
click at [169, 66] on input "text" at bounding box center [194, 70] width 152 height 13
type input "[PERSON_NAME]"
click at [160, 88] on input "text" at bounding box center [194, 86] width 152 height 13
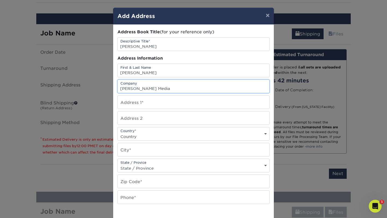
type input "[PERSON_NAME] Media"
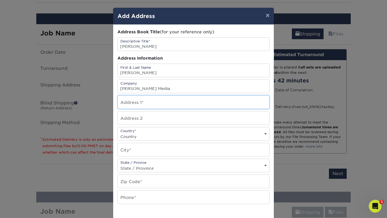
click at [126, 104] on input "text" at bounding box center [194, 102] width 152 height 13
paste input "6224 Glacier Dr. North Branch MN 55056"
drag, startPoint x: 154, startPoint y: 105, endPoint x: 207, endPoint y: 103, distance: 53.0
click at [207, 103] on input "6224 Glacier Dr. North Branch MN 55056" at bounding box center [194, 102] width 152 height 13
type input "6224 Glacier Dr."
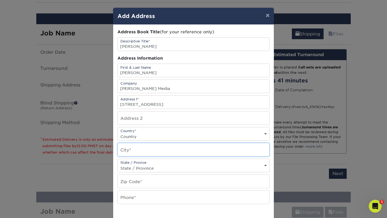
click at [169, 148] on input "text" at bounding box center [194, 149] width 152 height 13
paste input "North Branch MN 55056"
drag, startPoint x: 176, startPoint y: 155, endPoint x: 149, endPoint y: 152, distance: 27.0
click at [149, 152] on input "North Branch MN 55056" at bounding box center [194, 149] width 152 height 13
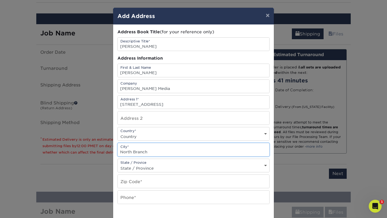
type input "North Branch"
click at [152, 165] on select "State / Province Alabama Alaska Arizona Arkansas California Colorado Connecticu…" at bounding box center [194, 169] width 152 height 8
select select "MN"
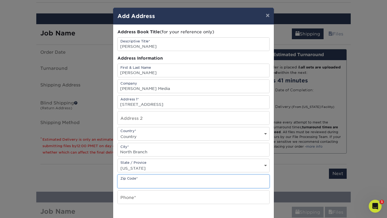
click at [145, 183] on input "text" at bounding box center [194, 181] width 152 height 13
paste input "MN 55056"
drag, startPoint x: 128, startPoint y: 184, endPoint x: 113, endPoint y: 184, distance: 15.1
click at [113, 184] on div "Address Book Title (for your reference only) Descriptive Title* Bob Hoffman Add…" at bounding box center [193, 145] width 161 height 241
type input "55056"
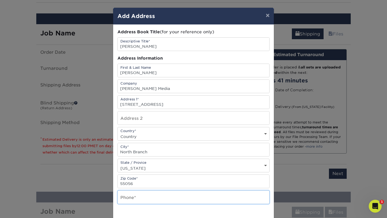
click at [127, 193] on input "text" at bounding box center [194, 197] width 152 height 13
paste input "(908)-303-3539"
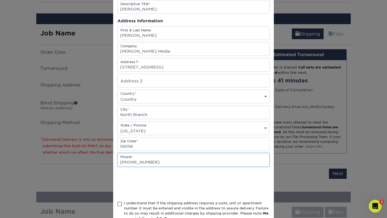
scroll to position [38, 0]
type input "(908)-303-3539"
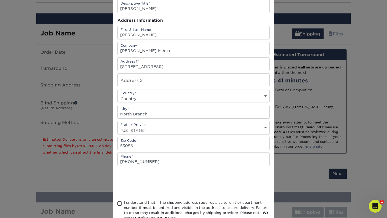
click at [138, 202] on div "I understand that if the shipping address requires a suite, unit or apartment n…" at bounding box center [197, 210] width 146 height 21
click at [0, 0] on input "I understand that if the shipping address requires a suite, unit or apartment n…" at bounding box center [0, 0] width 0 height 0
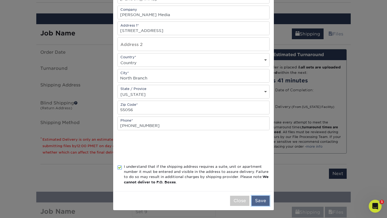
click at [255, 204] on button "Save" at bounding box center [261, 201] width 18 height 10
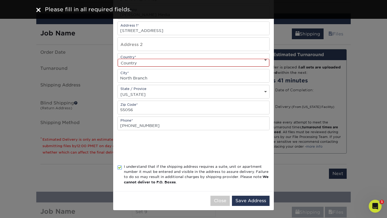
click at [208, 65] on select "Country United States Canada ----------------------------- Afghanistan Albania …" at bounding box center [194, 63] width 152 height 8
select select "US"
click at [249, 200] on button "Save Address" at bounding box center [251, 201] width 38 height 10
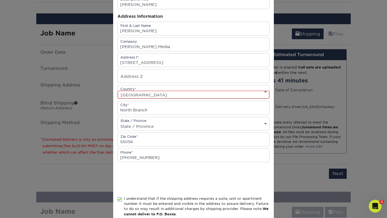
scroll to position [38, 0]
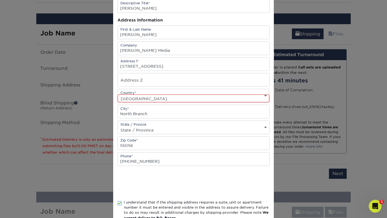
click at [230, 124] on div "State / Provice State / Province Alabama Alaska Arizona Arkansas California Col…" at bounding box center [193, 128] width 152 height 14
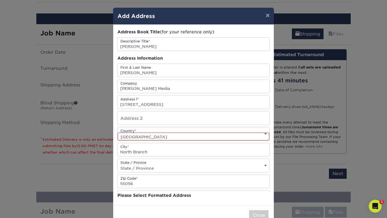
scroll to position [0, 0]
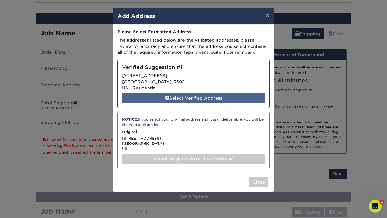
click at [234, 99] on div "Select Verified Address" at bounding box center [193, 98] width 143 height 10
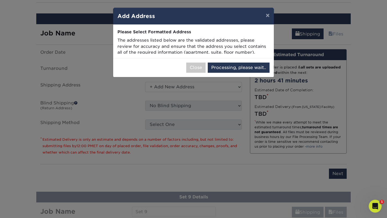
select select "286377"
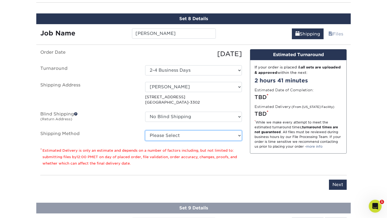
click at [222, 135] on select "Please Select Ground Shipping (+$8.96) 3 Day Shipping Service (+$24.94) 2 Day A…" at bounding box center [193, 136] width 97 height 10
select select "03"
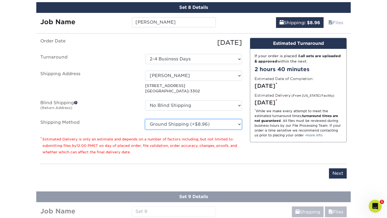
scroll to position [641, 0]
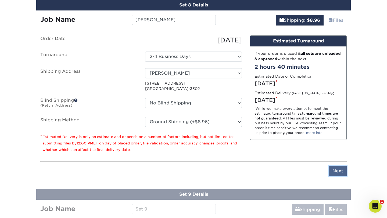
click at [341, 168] on input "Next" at bounding box center [338, 171] width 18 height 10
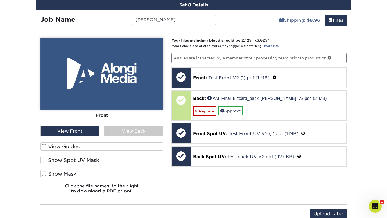
click at [137, 132] on div "View Back" at bounding box center [133, 131] width 59 height 10
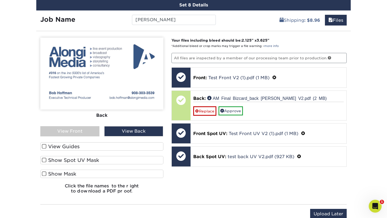
click at [113, 147] on label "View Guides" at bounding box center [101, 147] width 123 height 8
click at [0, 0] on input "View Guides" at bounding box center [0, 0] width 0 height 0
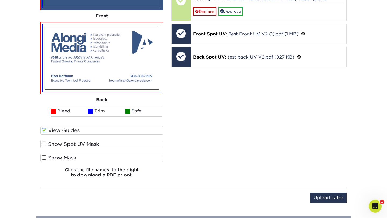
scroll to position [757, 0]
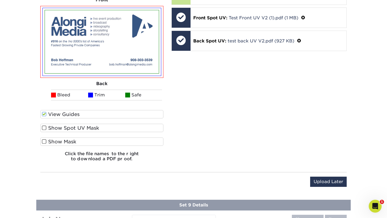
click at [112, 129] on label "Show Spot UV Mask" at bounding box center [101, 128] width 123 height 8
click at [0, 0] on input "Show Spot UV Mask" at bounding box center [0, 0] width 0 height 0
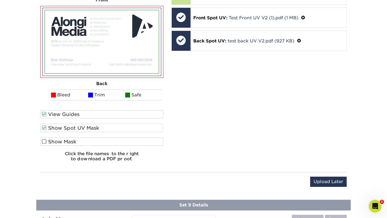
click at [112, 129] on label "Show Spot UV Mask" at bounding box center [101, 128] width 123 height 8
click at [0, 0] on input "Show Spot UV Mask" at bounding box center [0, 0] width 0 height 0
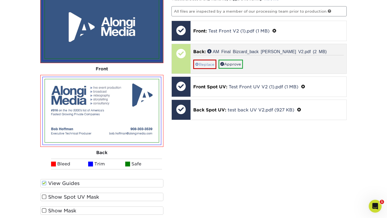
scroll to position [684, 0]
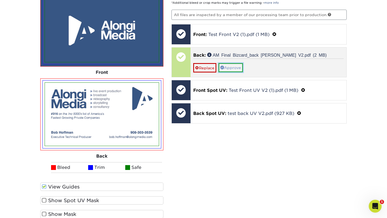
click at [229, 65] on link "Approve" at bounding box center [231, 67] width 24 height 9
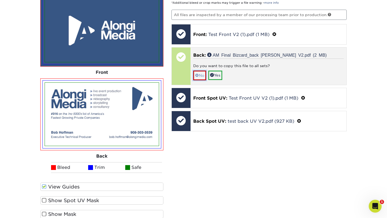
click at [198, 77] on link "No" at bounding box center [199, 75] width 13 height 9
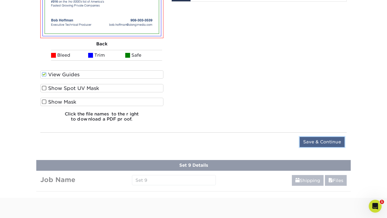
click at [311, 143] on input "Save & Continue" at bounding box center [322, 142] width 45 height 10
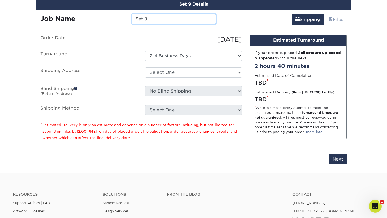
scroll to position [669, 0]
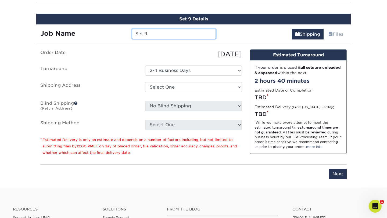
click at [205, 34] on input "Set 9" at bounding box center [174, 34] width 84 height 10
type input "[PERSON_NAME]"
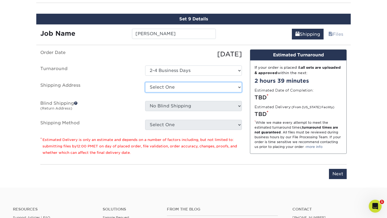
click at [199, 88] on select "Select One Alongi Media + Add New Address" at bounding box center [193, 87] width 97 height 10
select select "newaddress"
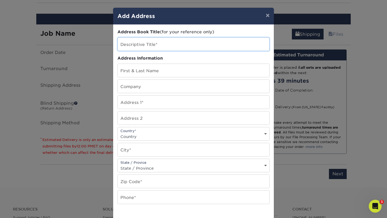
click at [182, 43] on input "text" at bounding box center [194, 44] width 152 height 13
type input "[PERSON_NAME]"
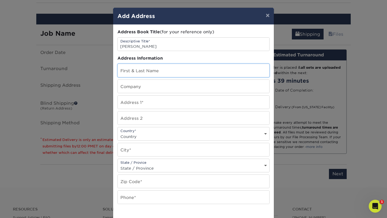
click at [180, 68] on input "text" at bounding box center [194, 70] width 152 height 13
type input "[PERSON_NAME]"
click at [174, 88] on input "text" at bounding box center [194, 86] width 152 height 13
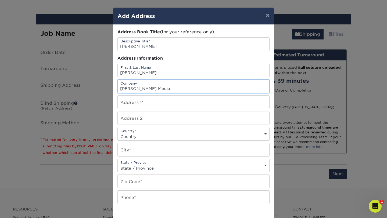
type input "[PERSON_NAME] Media"
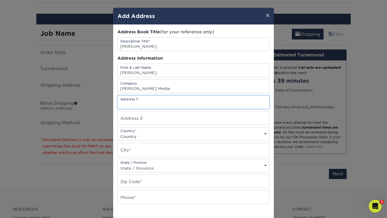
click at [134, 100] on input "text" at bounding box center [194, 102] width 152 height 13
type input "5 Chiswell Ct"
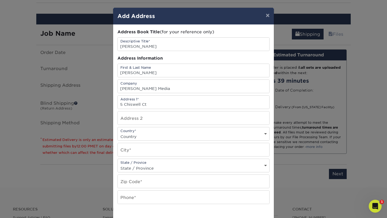
click at [136, 133] on select "Country United States Canada ----------------------------- Afghanistan Albania …" at bounding box center [194, 137] width 152 height 8
select select "US"
click at [139, 151] on input "text" at bounding box center [194, 149] width 152 height 13
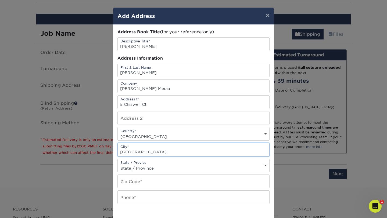
type input "Durham"
click at [137, 169] on select "State / Province Alabama Alaska Arizona Arkansas California Colorado Connecticu…" at bounding box center [194, 169] width 152 height 8
select select "NC"
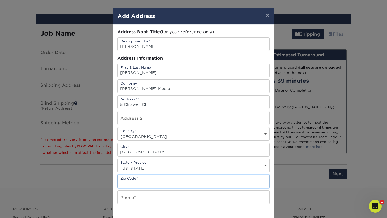
click at [137, 182] on input "text" at bounding box center [194, 181] width 152 height 13
type input "27705"
click at [136, 198] on input "text" at bounding box center [194, 197] width 152 height 13
type input "3133679464"
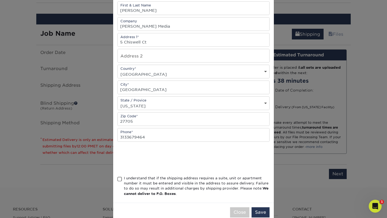
scroll to position [64, 0]
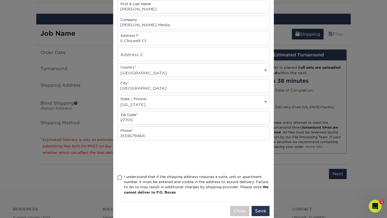
click at [162, 182] on div "I understand that if the shipping address requires a suite, unit or apartment n…" at bounding box center [197, 184] width 146 height 21
click at [0, 0] on input "I understand that if the shipping address requires a suite, unit or apartment n…" at bounding box center [0, 0] width 0 height 0
click at [263, 209] on button "Save" at bounding box center [261, 211] width 18 height 10
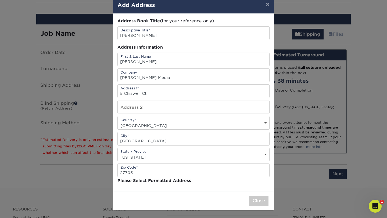
scroll to position [0, 0]
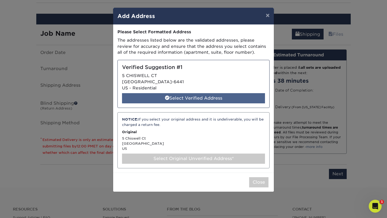
click at [219, 99] on div "Select Verified Address" at bounding box center [193, 98] width 143 height 10
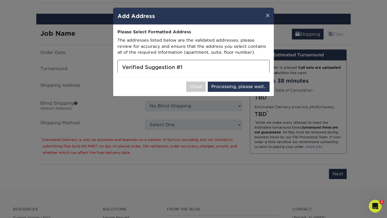
select select "286378"
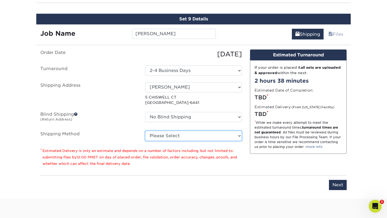
click at [229, 136] on select "Please Select Ground Shipping (+$8.96) 3 Day Shipping Service (+$20.06) 2 Day A…" at bounding box center [193, 136] width 97 height 10
select select "03"
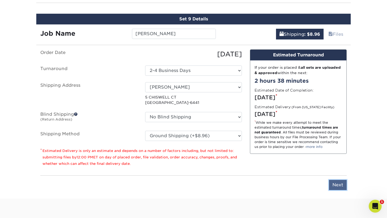
click at [334, 182] on input "Next" at bounding box center [338, 185] width 18 height 10
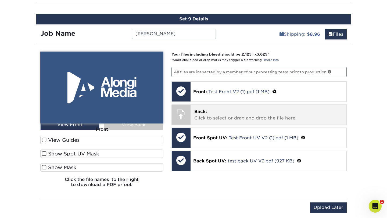
click at [297, 115] on p "Back: Click to select or drag and drop the file here." at bounding box center [268, 115] width 149 height 13
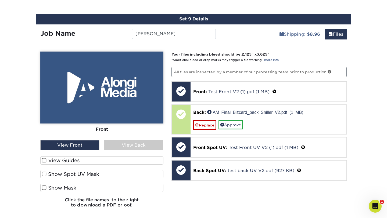
click at [145, 144] on div "View Back" at bounding box center [133, 145] width 59 height 10
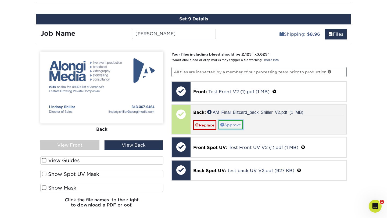
click at [237, 125] on link "Approve" at bounding box center [231, 124] width 24 height 9
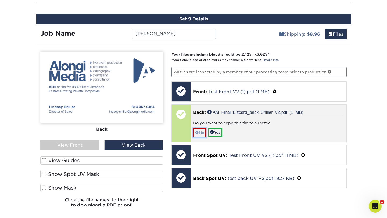
click at [199, 131] on link "No" at bounding box center [199, 132] width 13 height 9
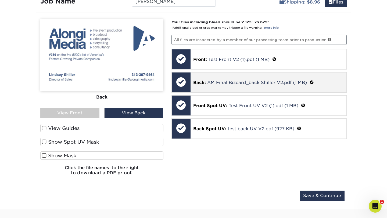
scroll to position [709, 0]
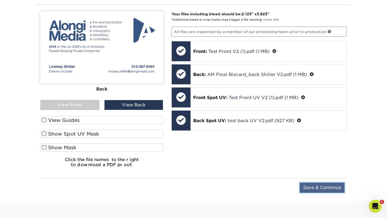
click at [318, 184] on input "Save & Continue" at bounding box center [322, 188] width 45 height 10
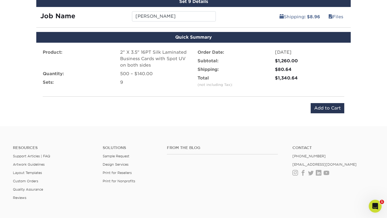
scroll to position [686, 0]
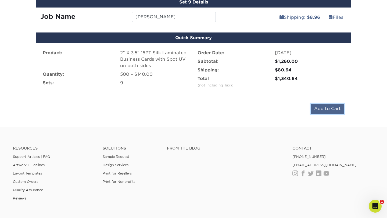
click at [321, 109] on input "Add to Cart" at bounding box center [328, 109] width 34 height 10
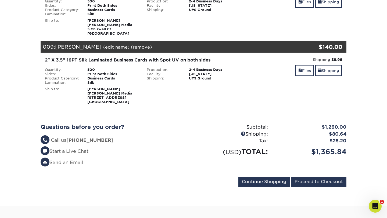
scroll to position [600, 0]
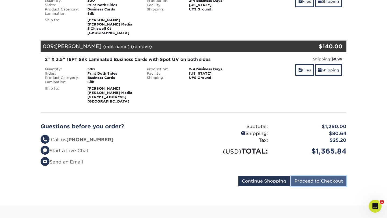
click at [319, 176] on input "Proceed to Checkout" at bounding box center [318, 181] width 55 height 10
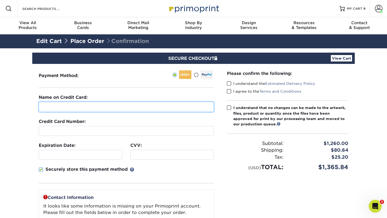
click at [178, 106] on input "text" at bounding box center [126, 107] width 175 height 10
type input "[PERSON_NAME]"
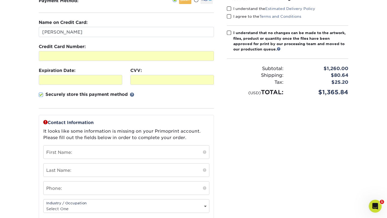
scroll to position [77, 0]
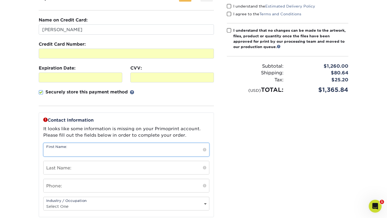
click at [139, 148] on input "text" at bounding box center [127, 149] width 166 height 13
type input "[PERSON_NAME]"
type input "Daniel"
type input "9517194780"
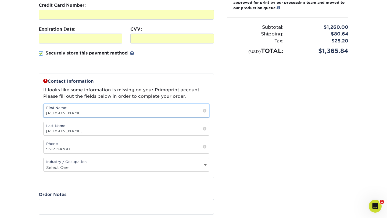
scroll to position [117, 0]
click at [113, 167] on select "Select One Administrative Executive Human Resources Construction Education Ente…" at bounding box center [127, 167] width 166 height 8
click at [93, 160] on div "Industry / Occupation Select One Administrative Executive Human Resources Const…" at bounding box center [126, 165] width 166 height 14
click at [92, 170] on select "Select One Administrative Executive Human Resources Construction Education Ente…" at bounding box center [127, 167] width 166 height 8
select select "2"
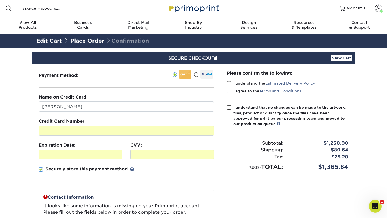
scroll to position [0, 0]
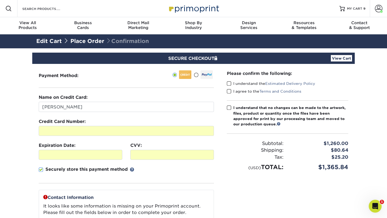
click at [231, 84] on span at bounding box center [229, 83] width 5 height 5
click at [0, 0] on input "I understand the Estimated Delivery Policy" at bounding box center [0, 0] width 0 height 0
click at [231, 95] on div "I agree to the Terms and Conditions" at bounding box center [288, 93] width 122 height 8
click at [229, 92] on span at bounding box center [229, 91] width 5 height 5
click at [0, 0] on input "I agree to the Terms and Conditions" at bounding box center [0, 0] width 0 height 0
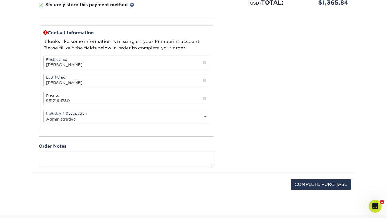
scroll to position [185, 0]
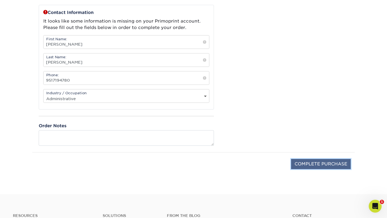
click at [314, 161] on input "COMPLETE PURCHASE" at bounding box center [321, 164] width 60 height 10
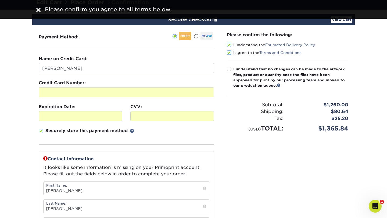
scroll to position [0, 0]
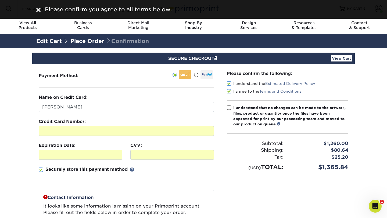
click at [261, 117] on div "I understand that no changes can be made to the artwork, files, product or quan…" at bounding box center [290, 116] width 115 height 22
click at [0, 0] on input "I understand that no changes can be made to the artwork, files, product or quan…" at bounding box center [0, 0] width 0 height 0
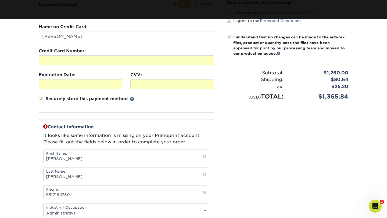
scroll to position [220, 0]
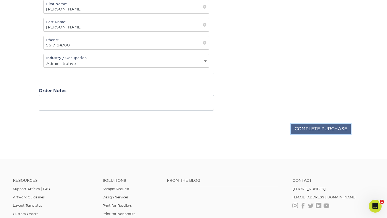
click at [297, 132] on input "COMPLETE PURCHASE" at bounding box center [321, 129] width 60 height 10
type input "PROCESSING, PLEASE WAIT..."
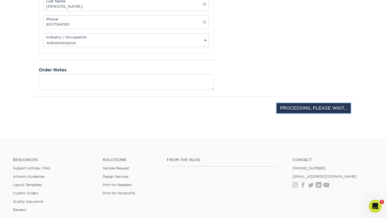
scroll to position [209, 0]
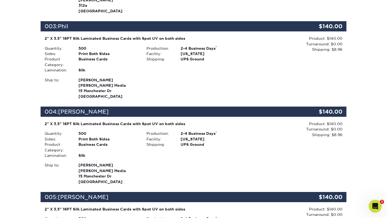
scroll to position [309, 0]
